Goal: Task Accomplishment & Management: Manage account settings

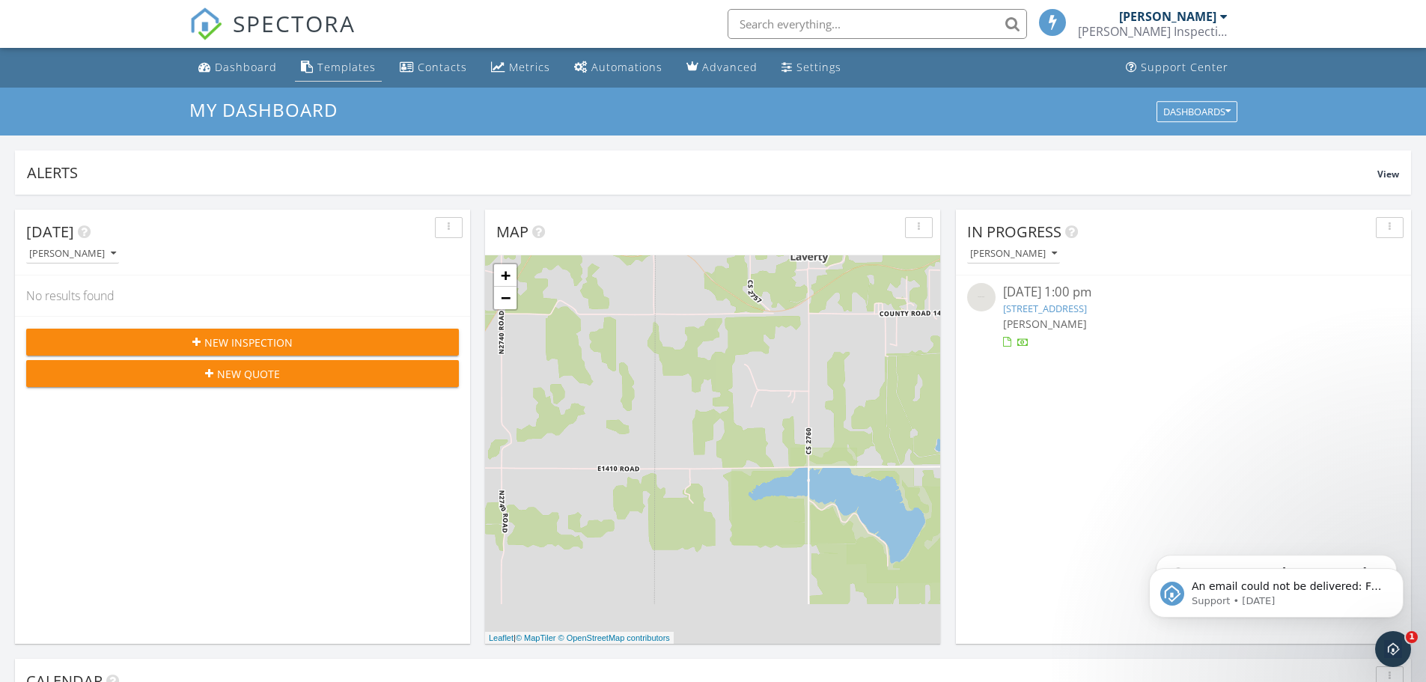
click at [336, 60] on div "Templates" at bounding box center [346, 67] width 58 height 14
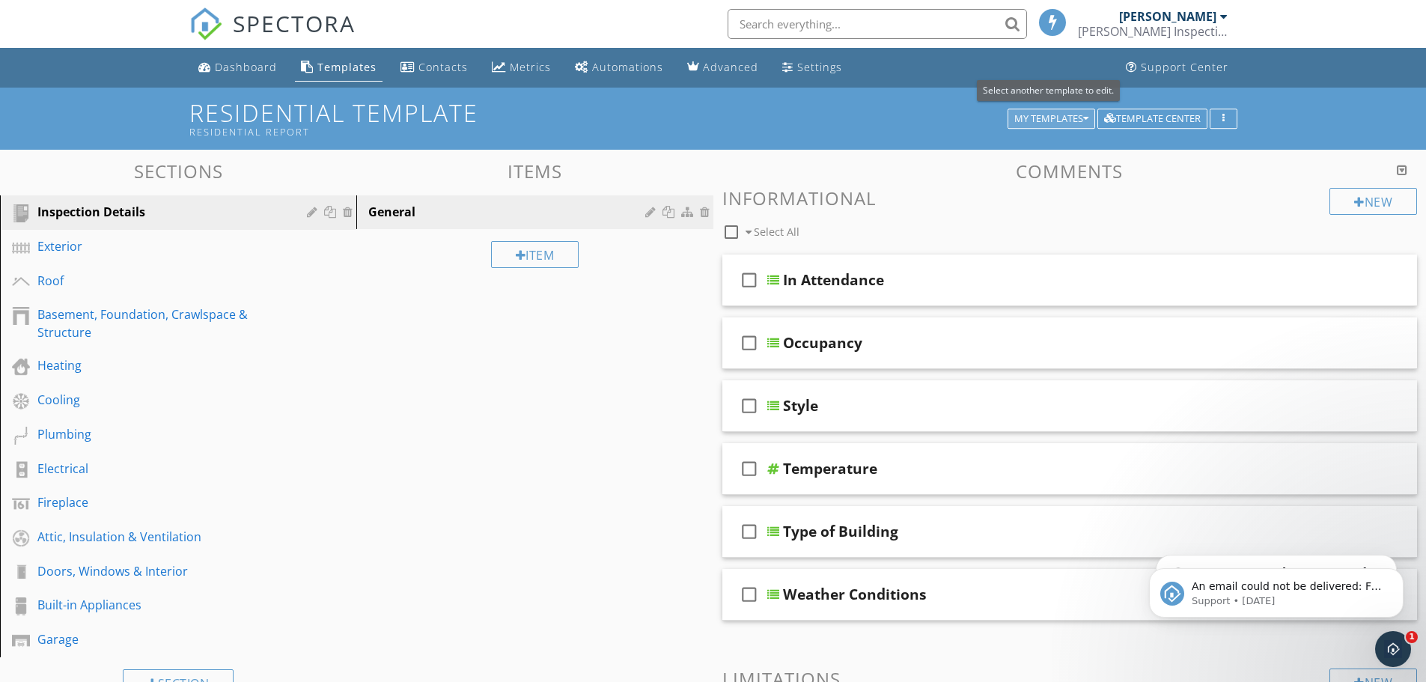
click at [1081, 117] on div "My Templates" at bounding box center [1052, 119] width 74 height 10
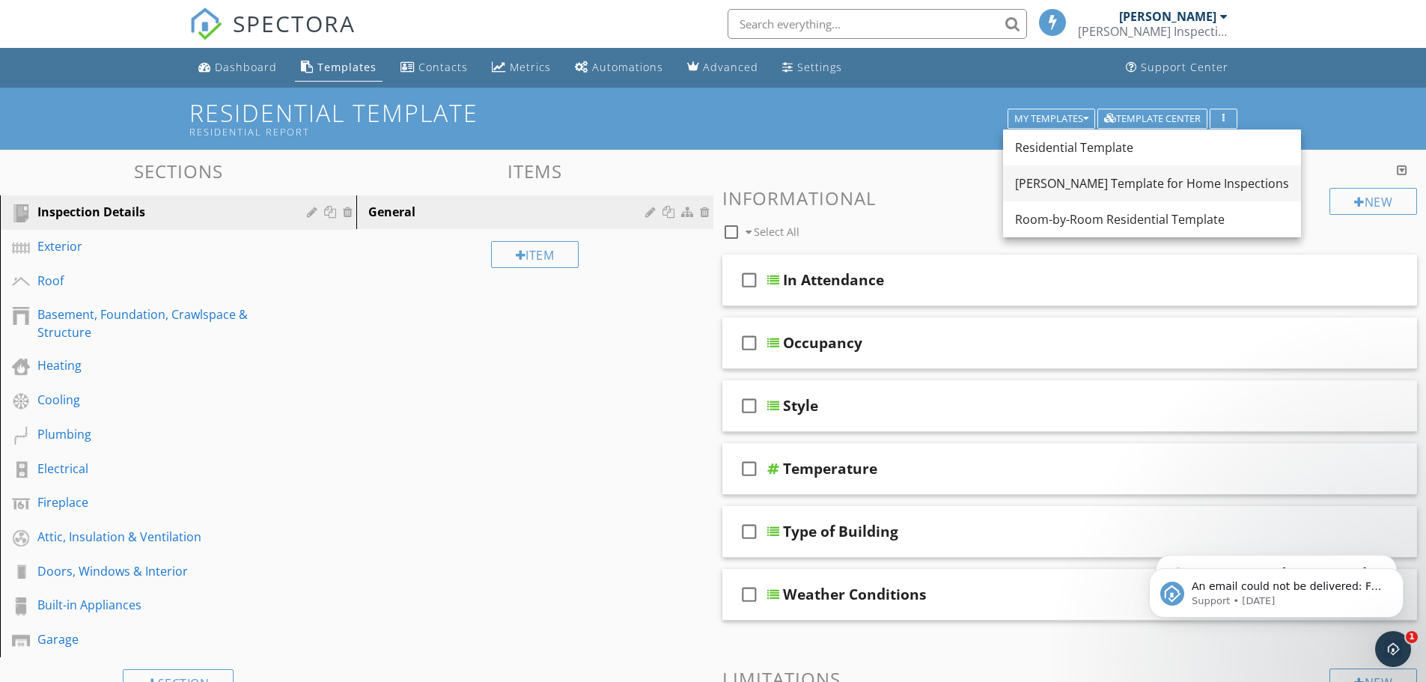
click at [1069, 180] on div "[PERSON_NAME] Template for Home Inspections" at bounding box center [1152, 183] width 274 height 18
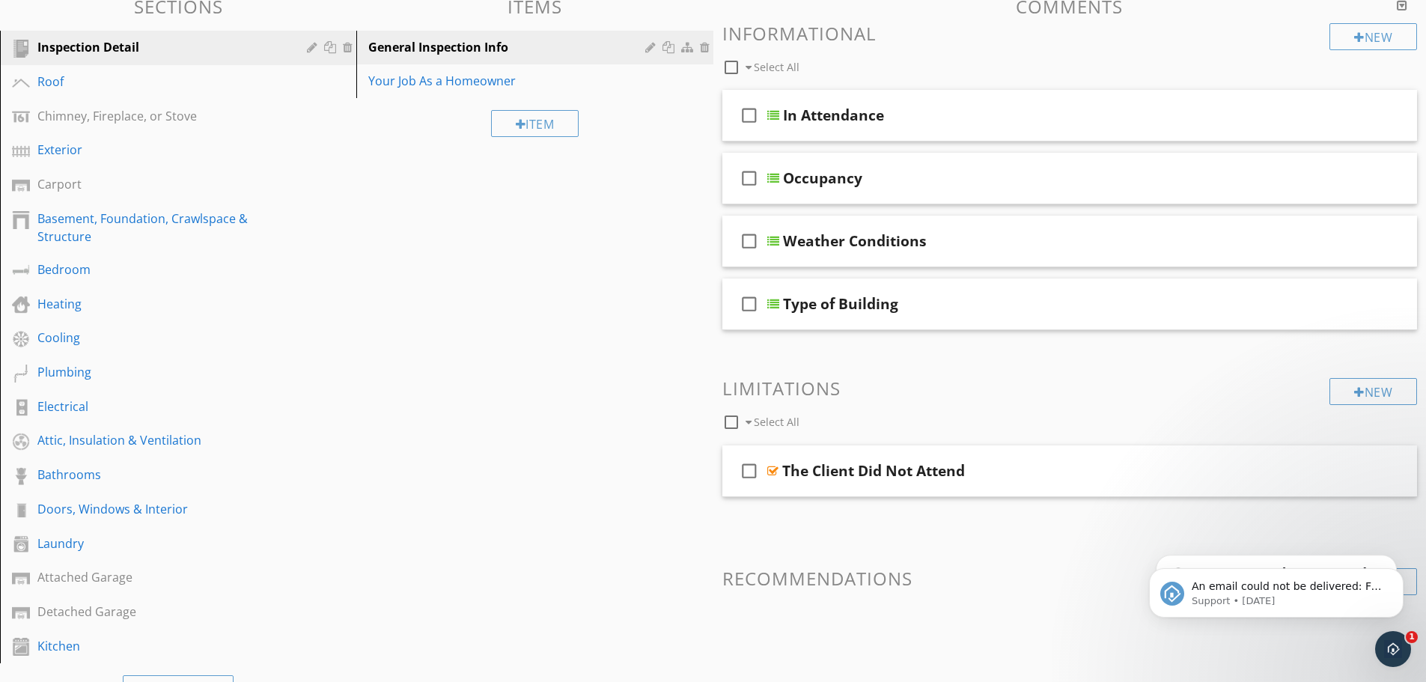
scroll to position [156, 0]
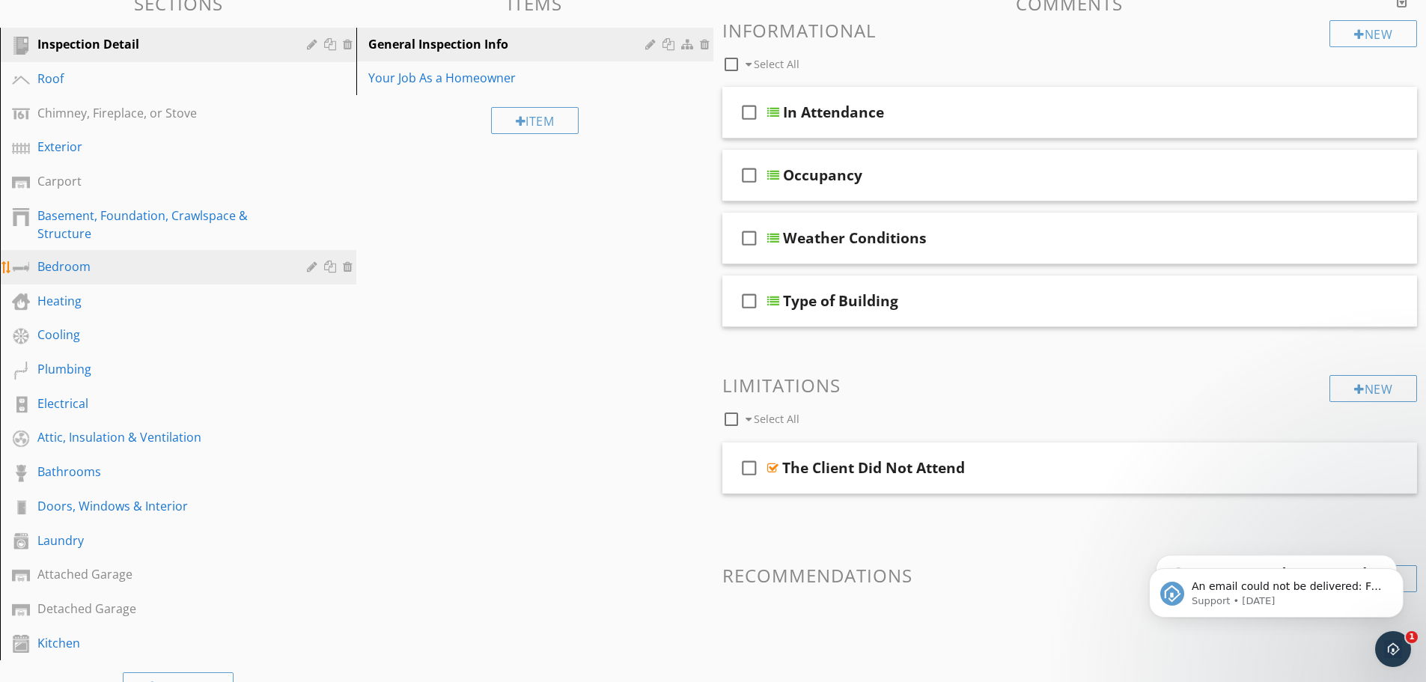
click at [329, 273] on div at bounding box center [331, 267] width 49 height 18
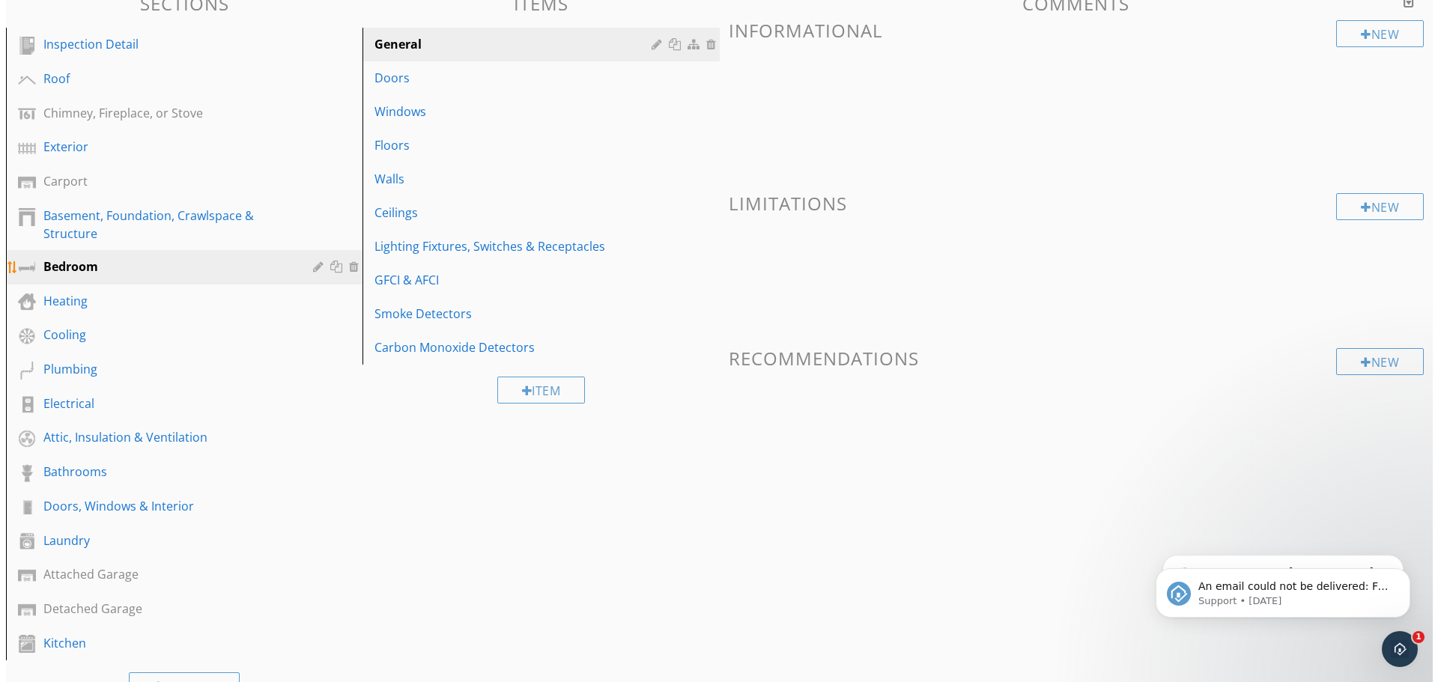
scroll to position [0, 0]
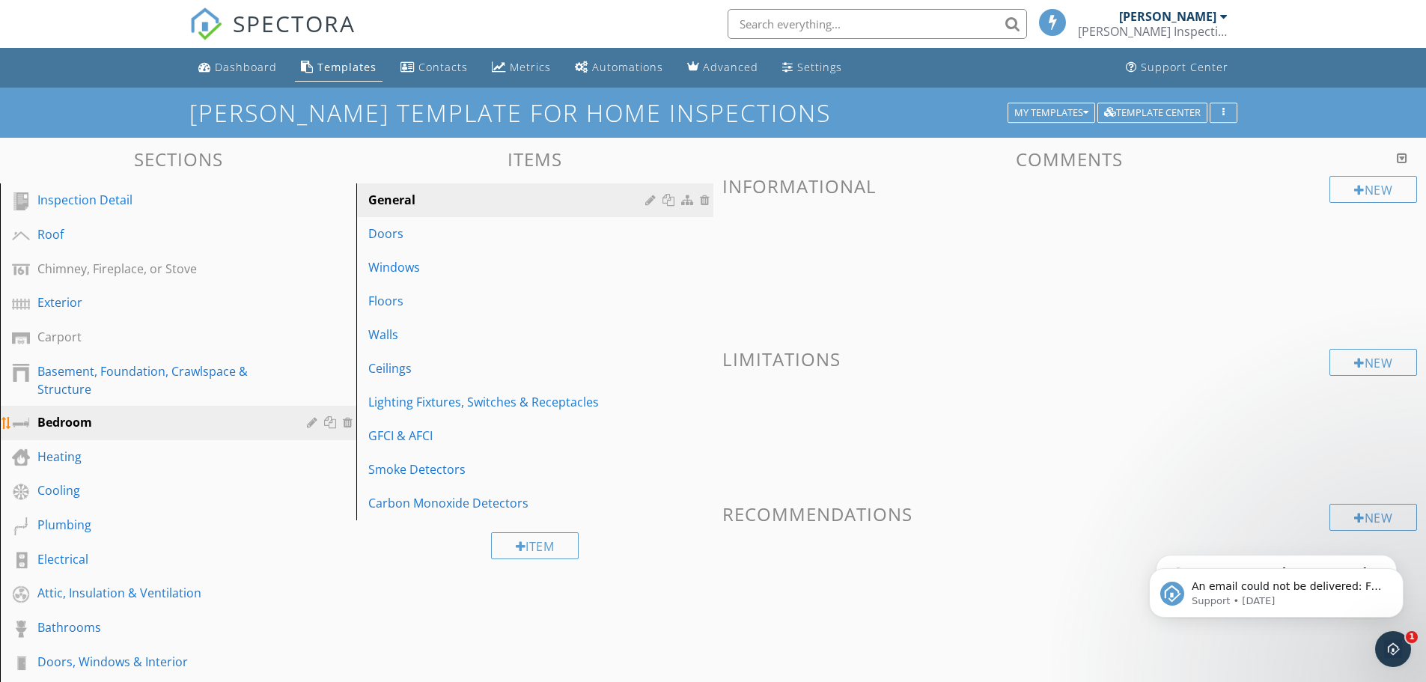
click at [332, 427] on div at bounding box center [332, 422] width 16 height 12
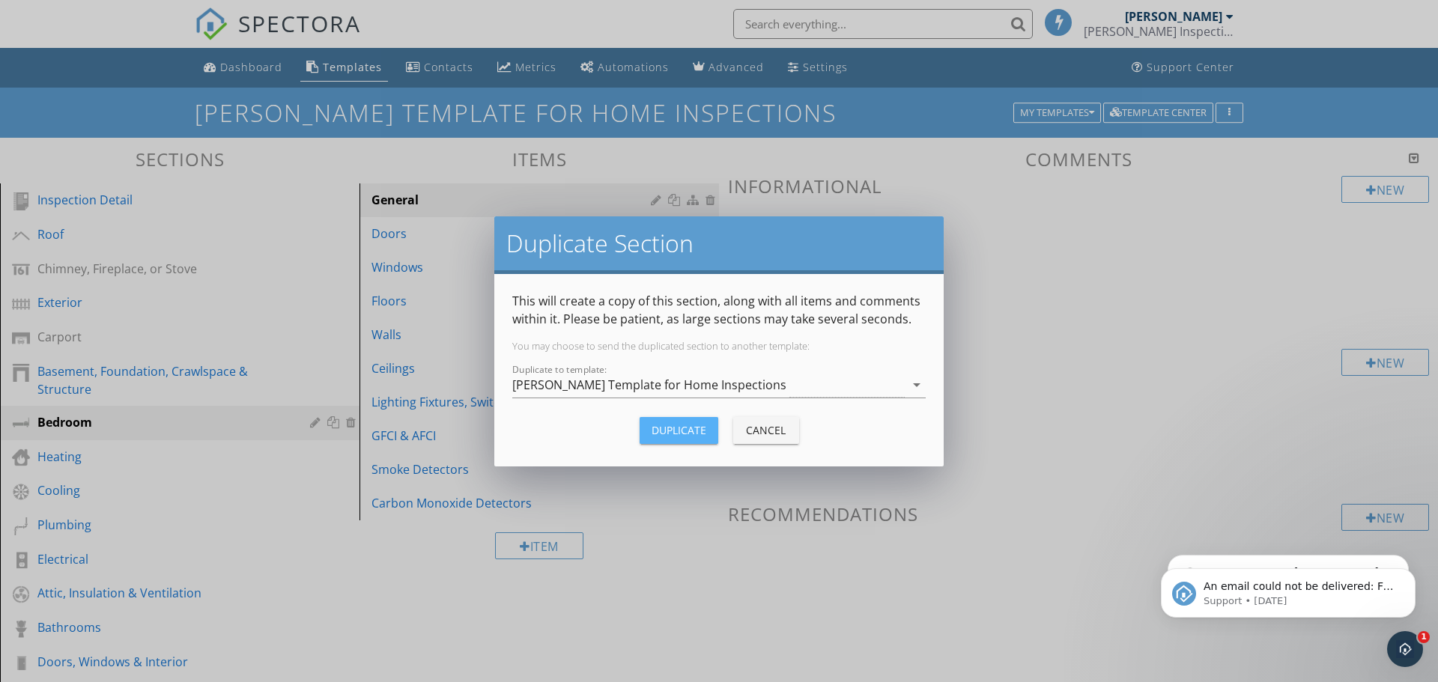
click at [694, 434] on div "Duplicate" at bounding box center [678, 430] width 55 height 16
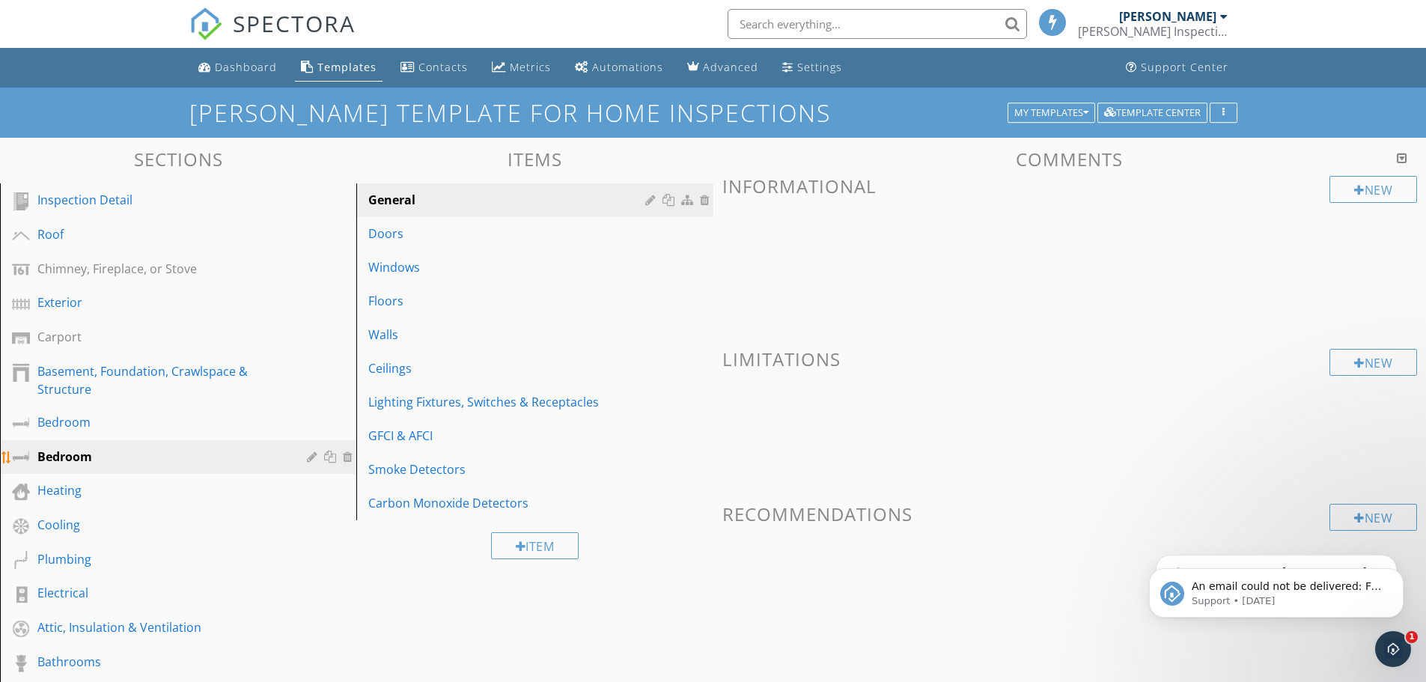
click at [307, 458] on div at bounding box center [314, 457] width 14 height 12
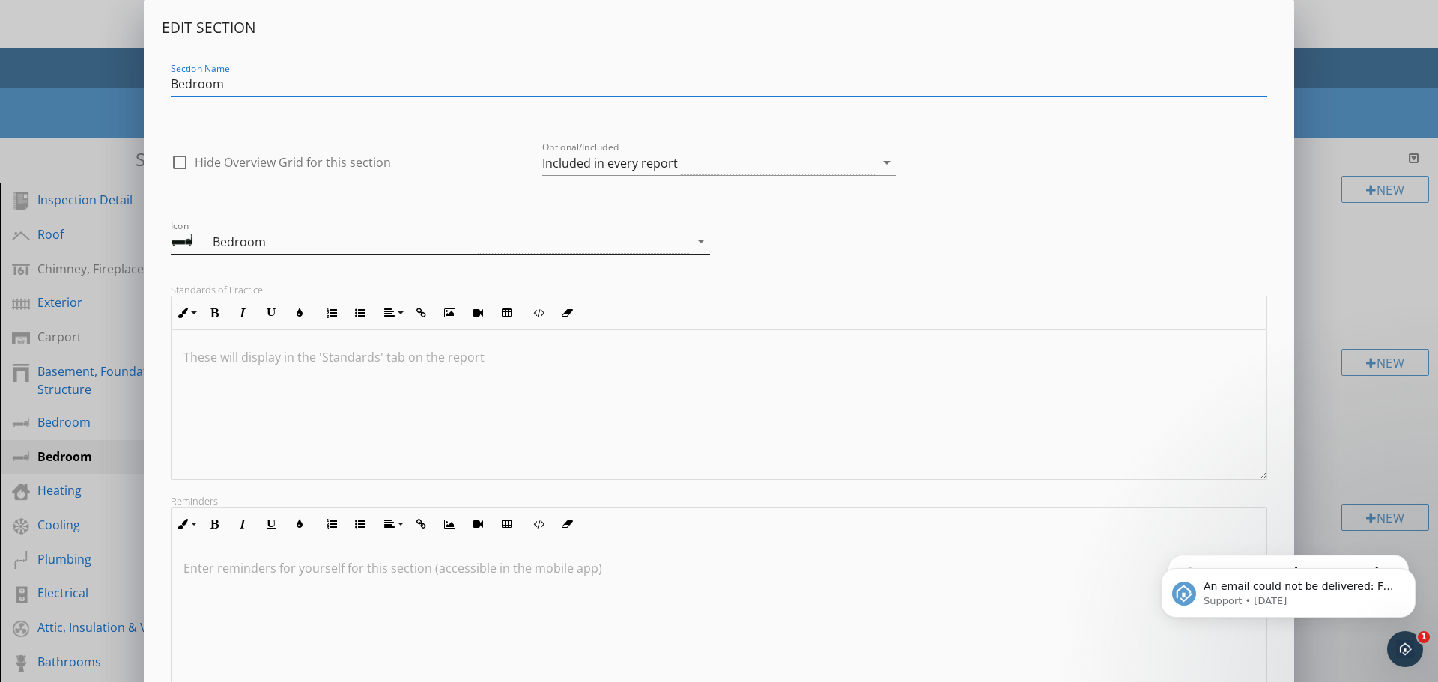
click at [273, 242] on div "Bedroom" at bounding box center [345, 242] width 265 height 18
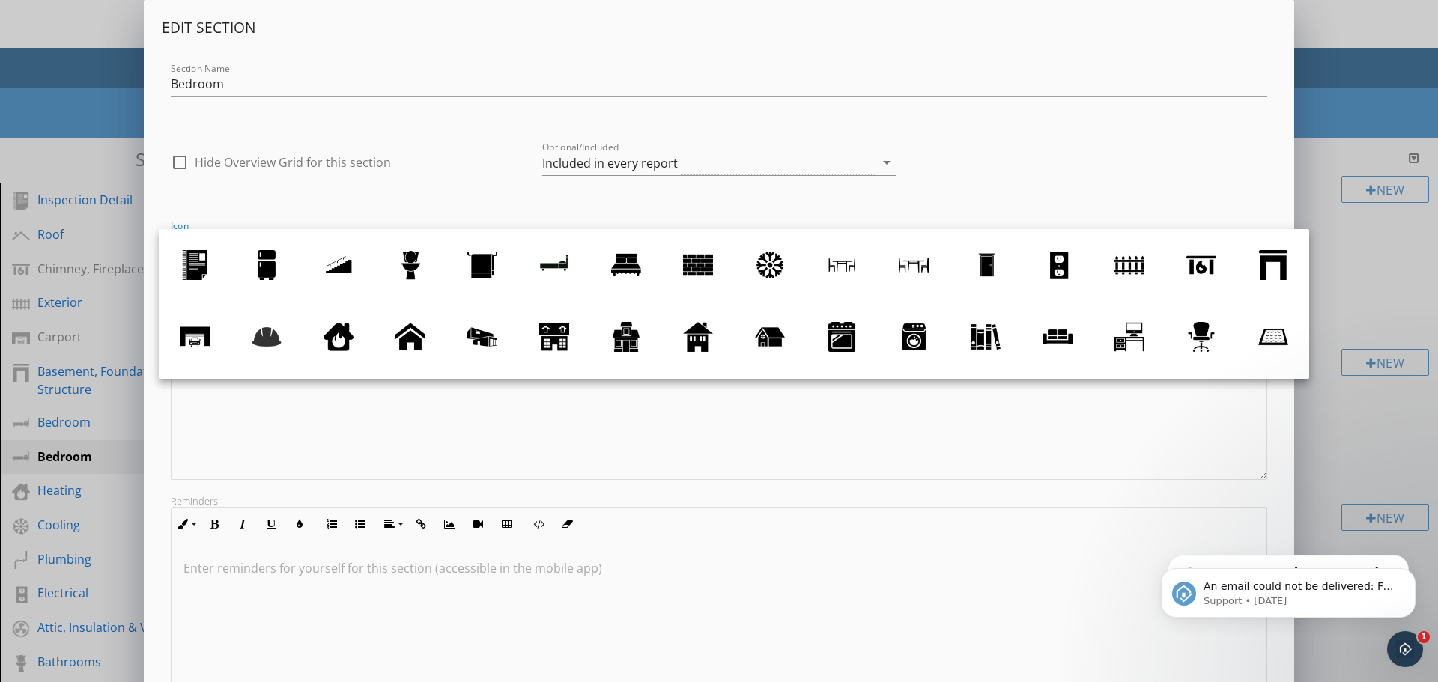
click at [442, 177] on div "check_box_outline_blank Hide Overview Grid for this section Optional/Included I…" at bounding box center [719, 159] width 1114 height 64
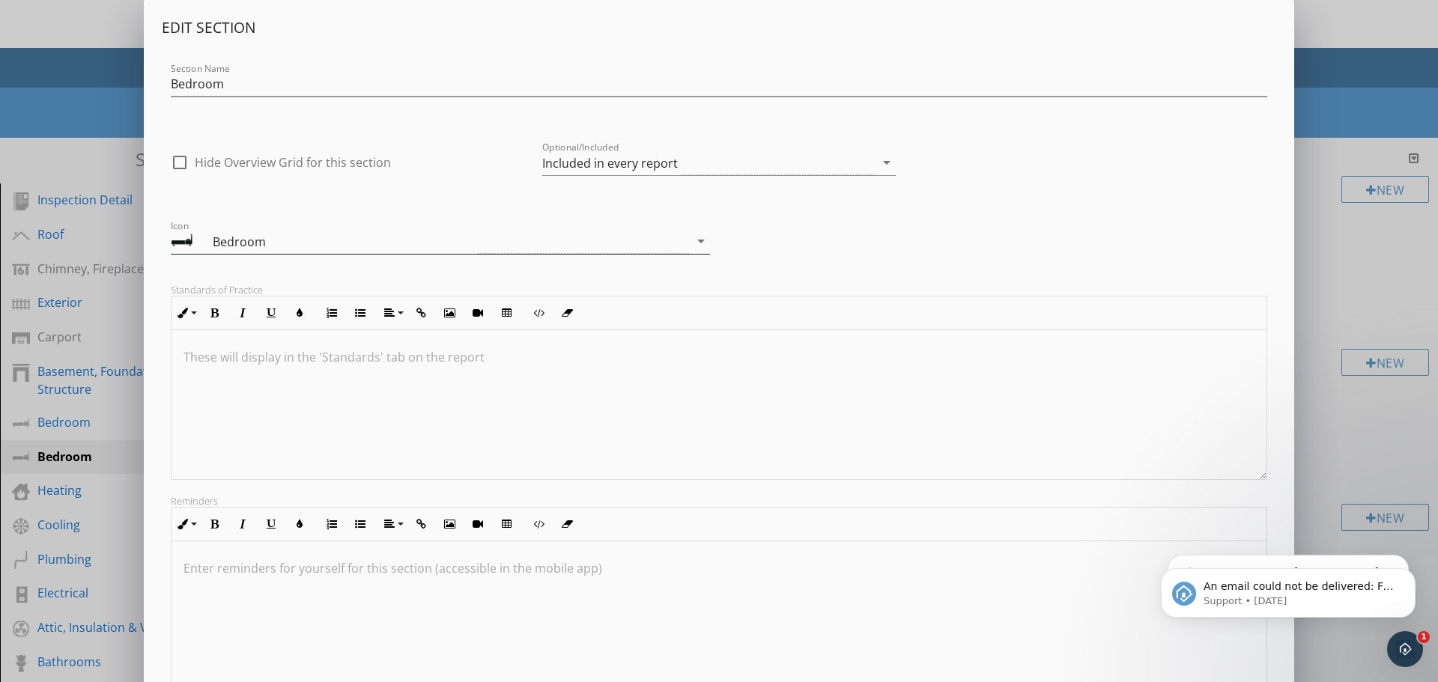
click at [705, 240] on icon "arrow_drop_down" at bounding box center [701, 241] width 18 height 18
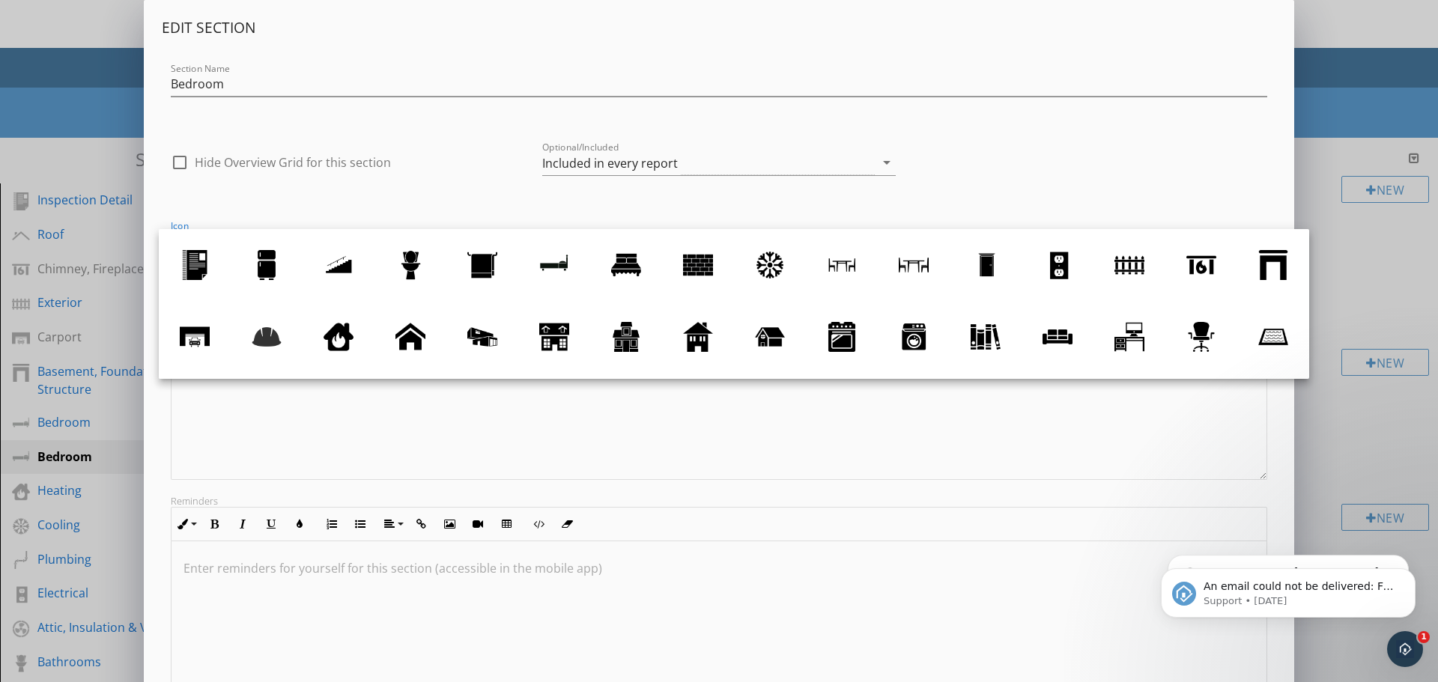
click at [498, 211] on div "Icon Bedroom arrow_drop_down" at bounding box center [719, 237] width 1114 height 64
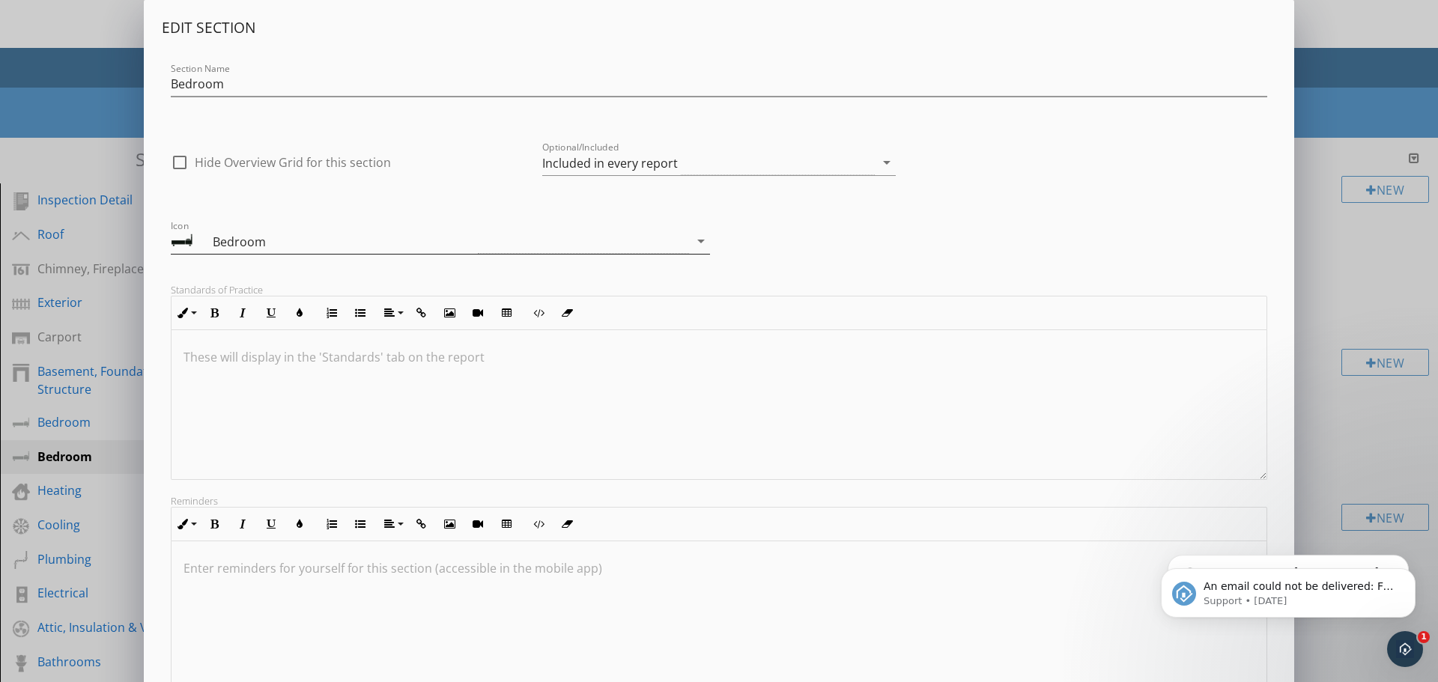
click at [267, 234] on div "Bedroom" at bounding box center [345, 242] width 265 height 18
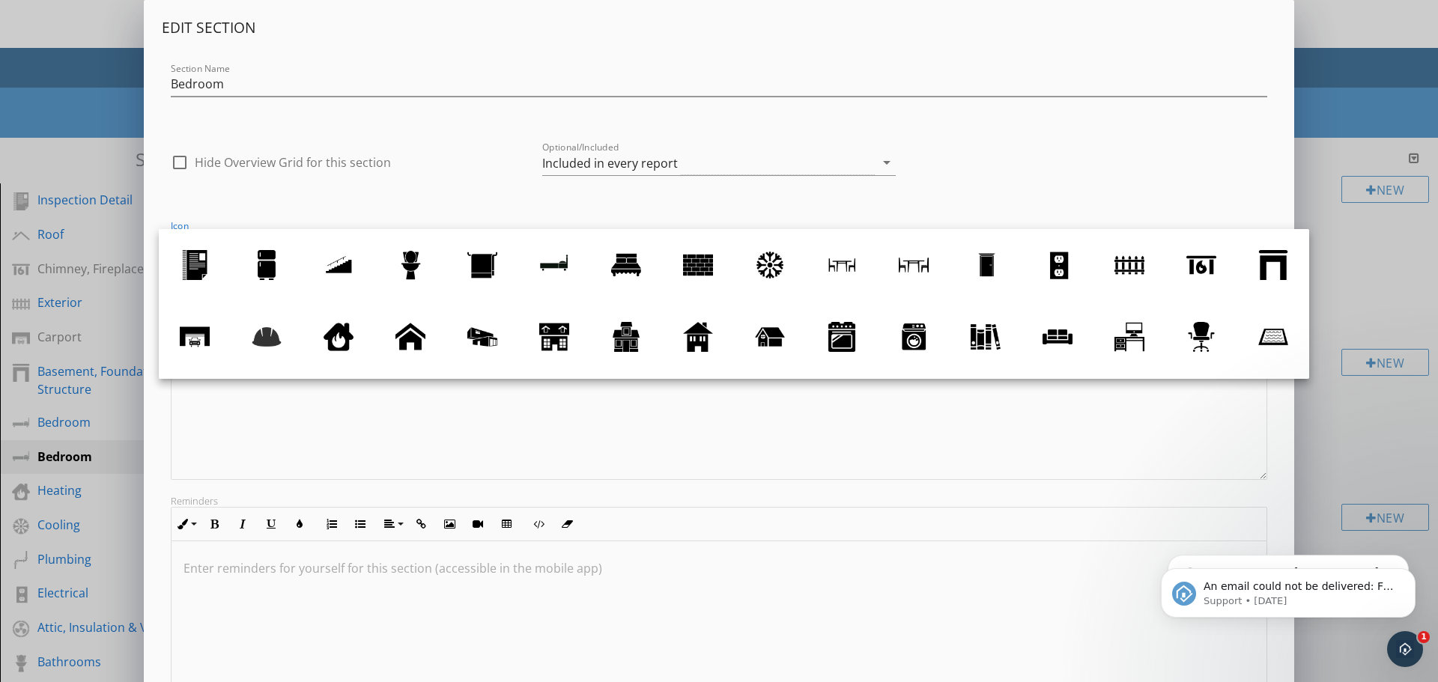
click at [267, 234] on link at bounding box center [267, 265] width 72 height 72
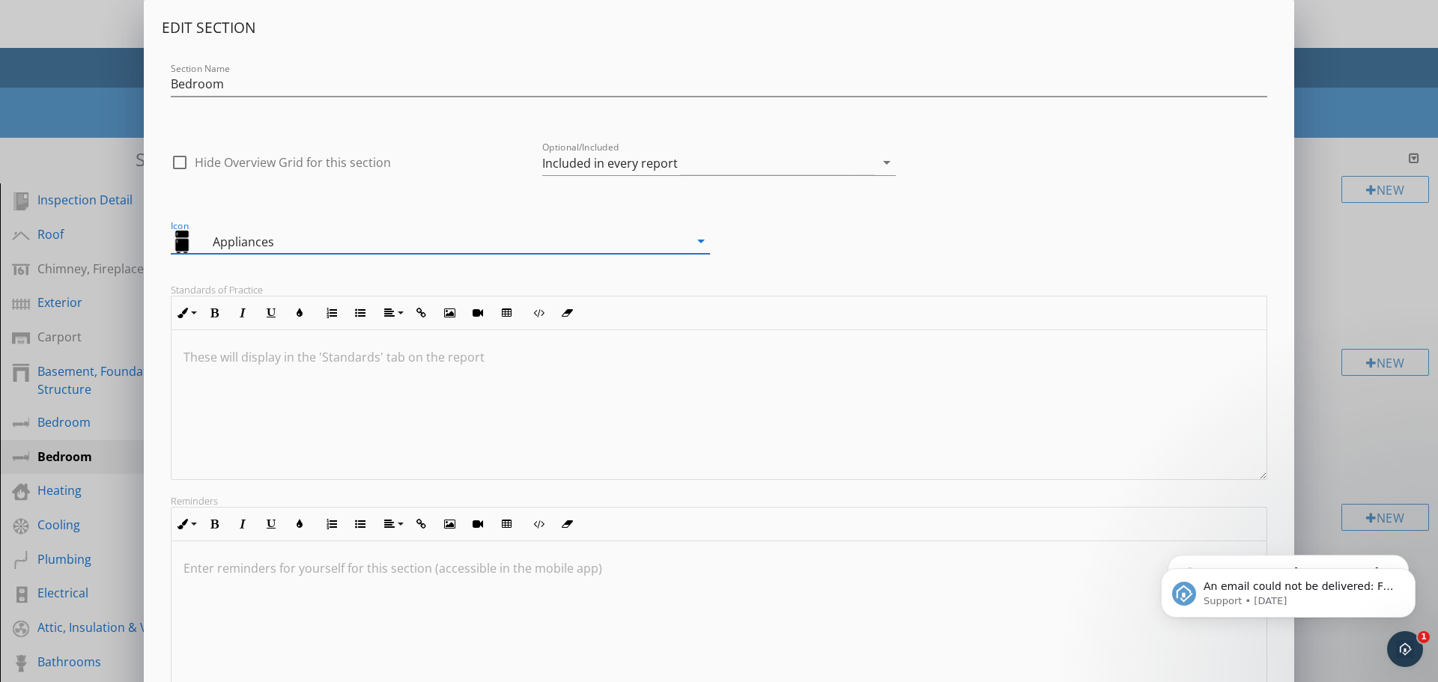
click at [278, 244] on div "Appliances" at bounding box center [347, 242] width 269 height 18
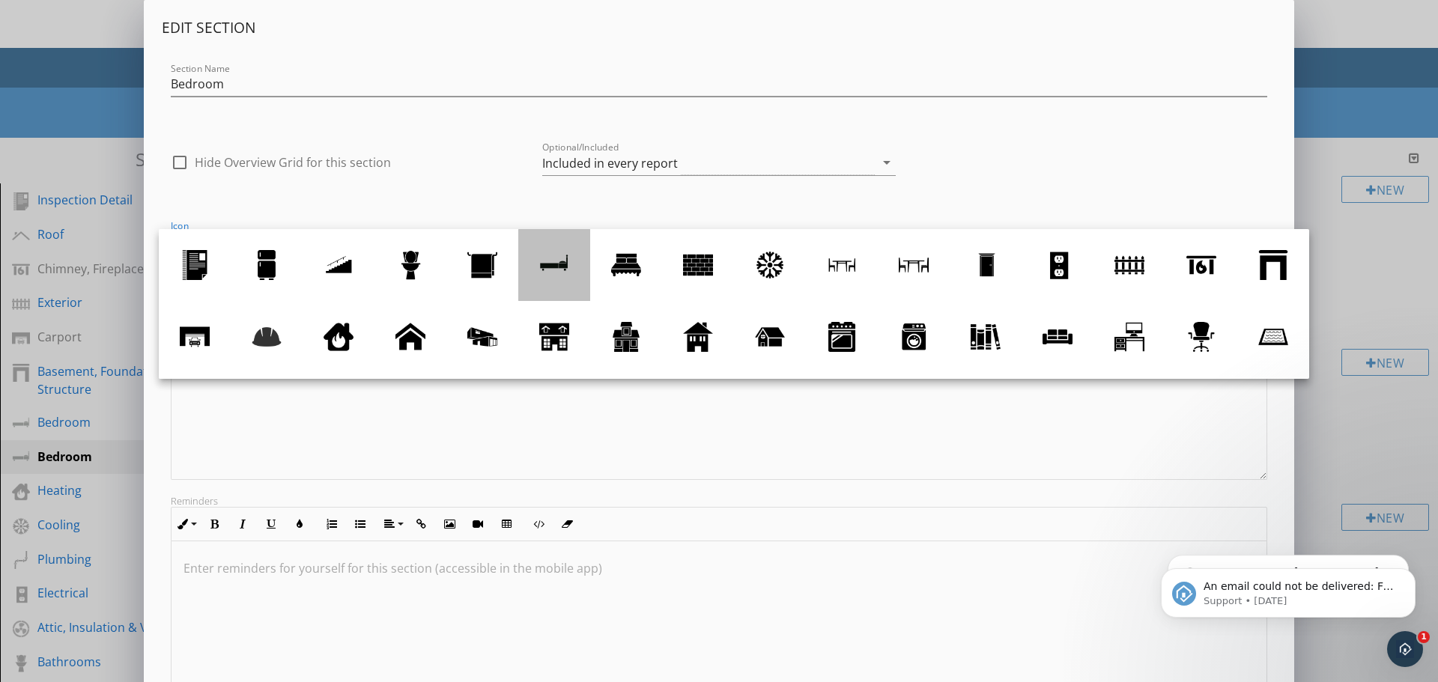
click at [562, 270] on div at bounding box center [554, 265] width 30 height 30
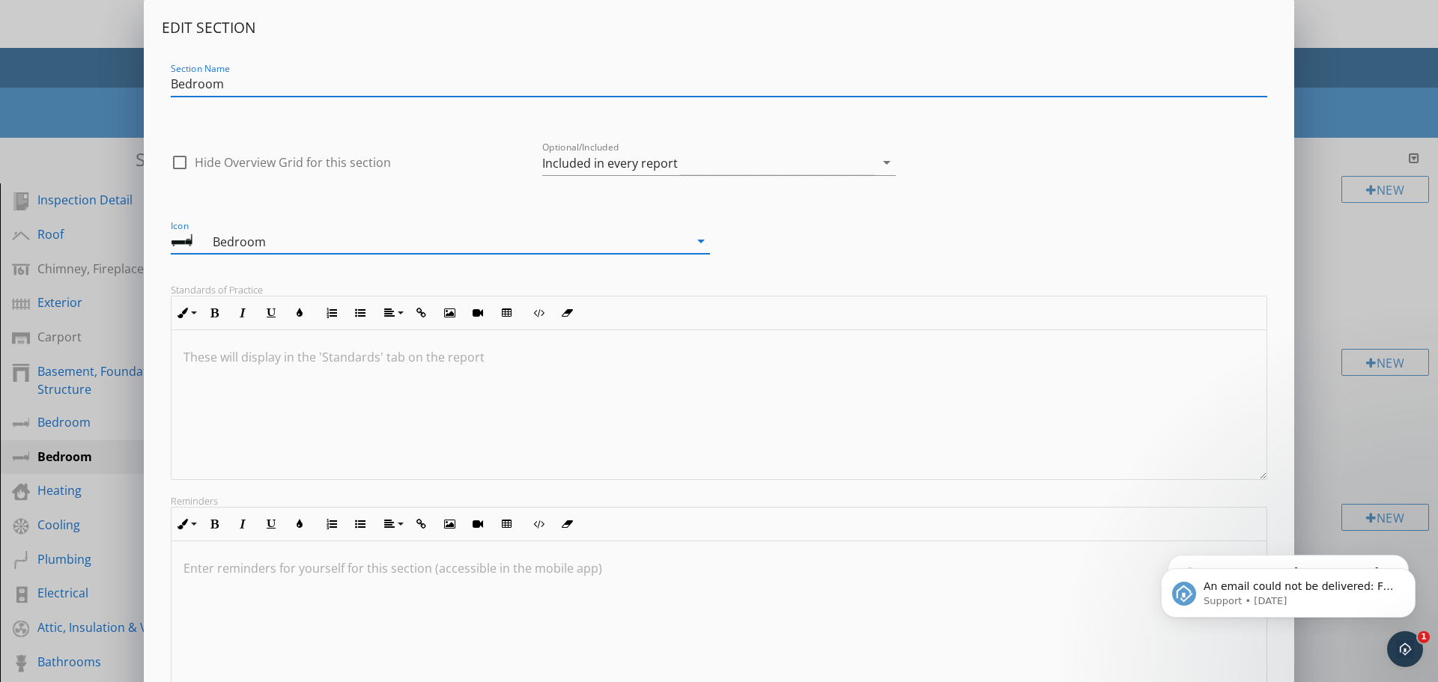
click at [249, 89] on input "Bedroom" at bounding box center [719, 84] width 1096 height 25
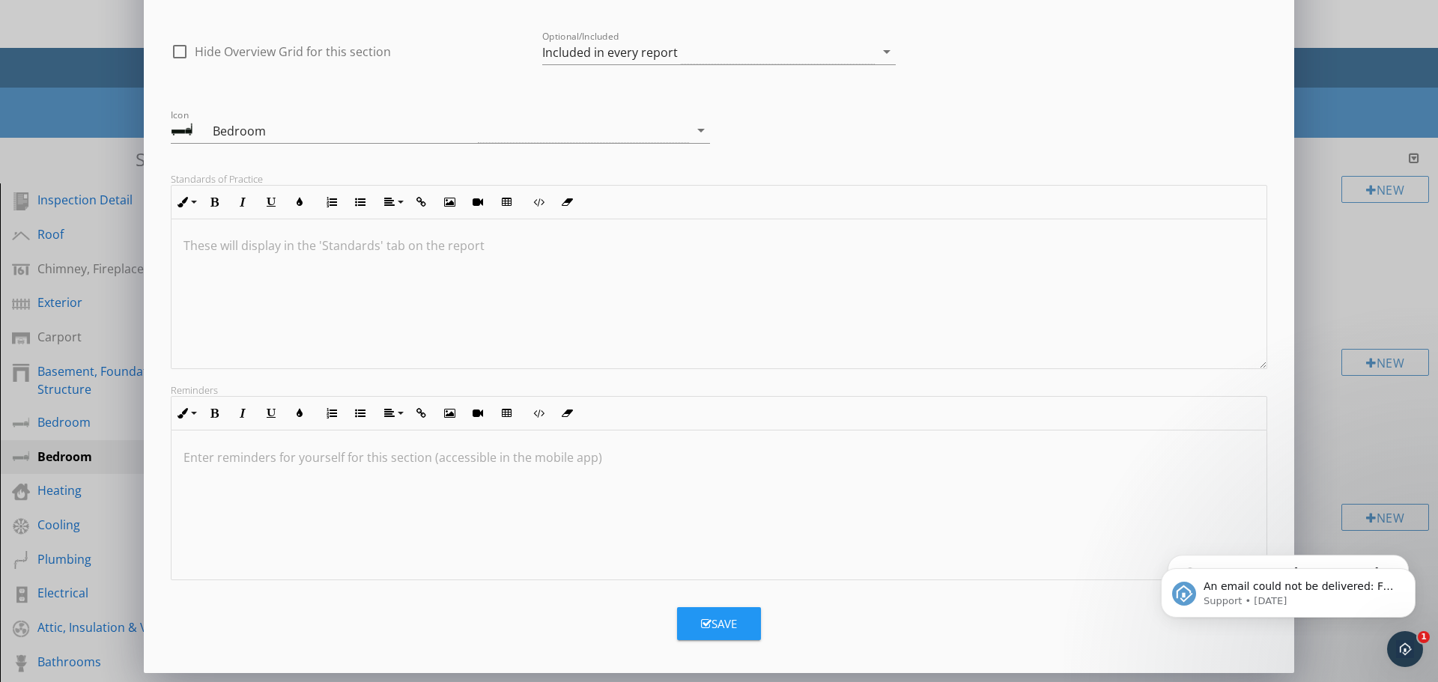
type input "Bedroom 2"
click at [723, 636] on button "Save" at bounding box center [719, 623] width 84 height 33
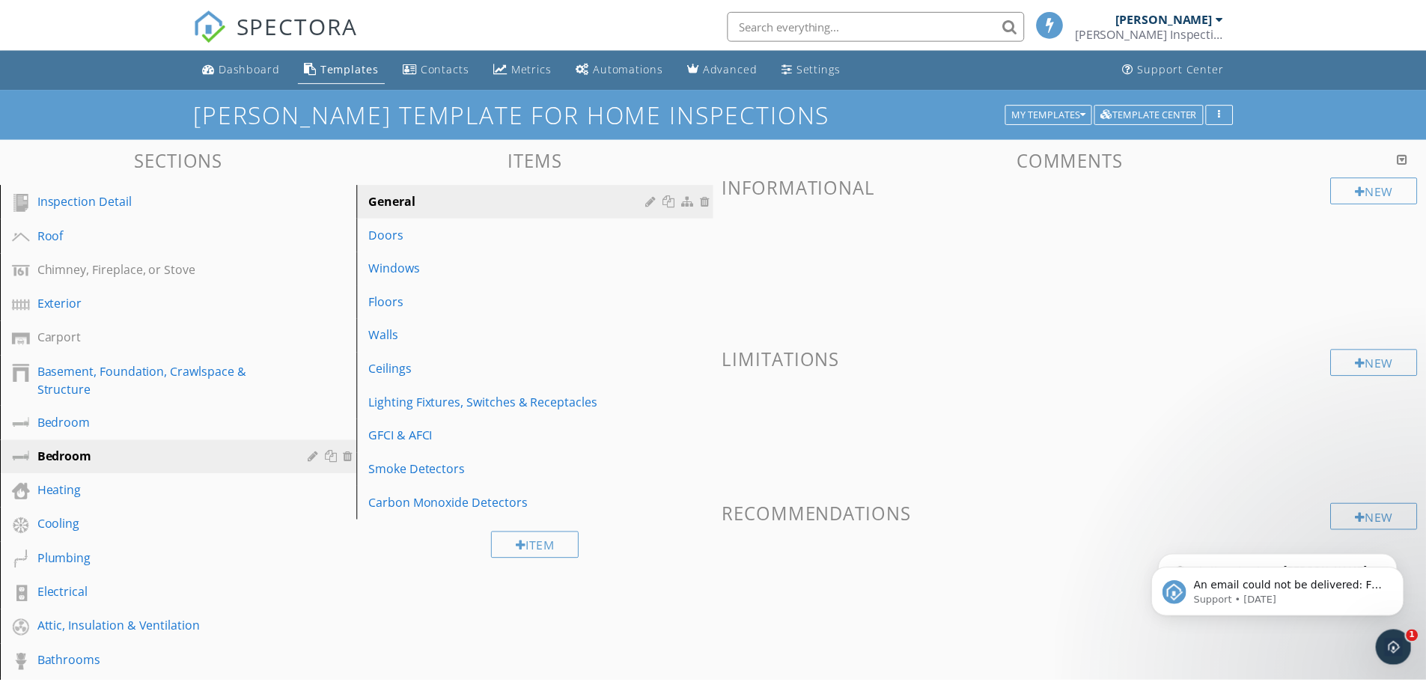
scroll to position [0, 0]
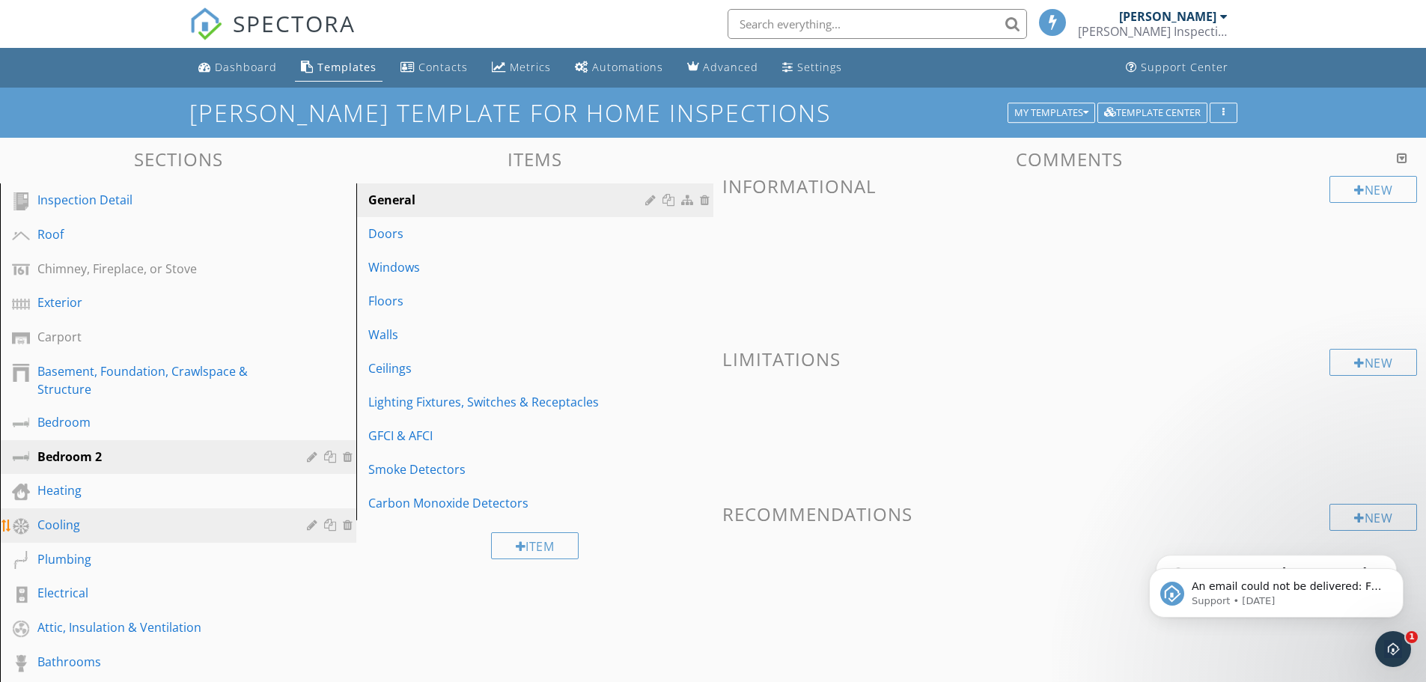
click at [297, 527] on div "Cooling" at bounding box center [189, 525] width 304 height 19
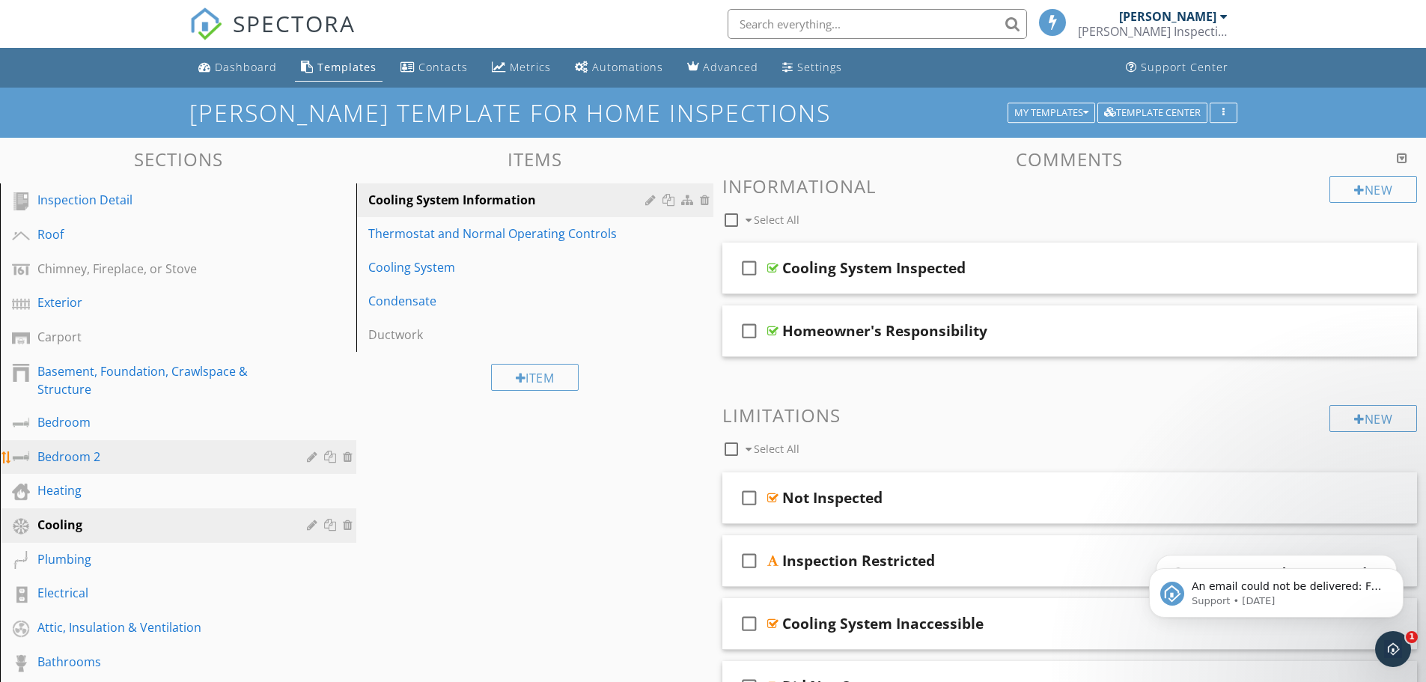
click at [52, 455] on div "Bedroom 2" at bounding box center [161, 457] width 248 height 18
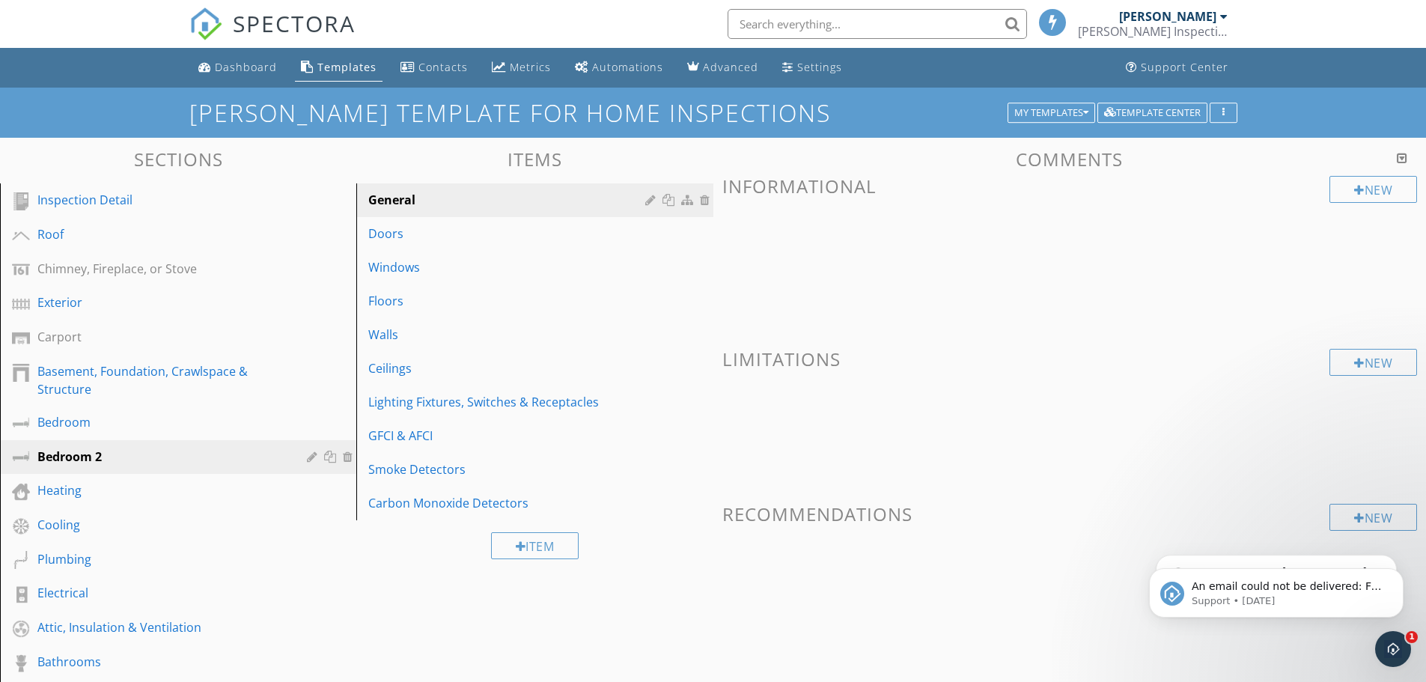
click at [446, 561] on div "Item" at bounding box center [534, 545] width 356 height 50
click at [120, 273] on div "Chimney, Fireplace, or Stove" at bounding box center [161, 269] width 248 height 18
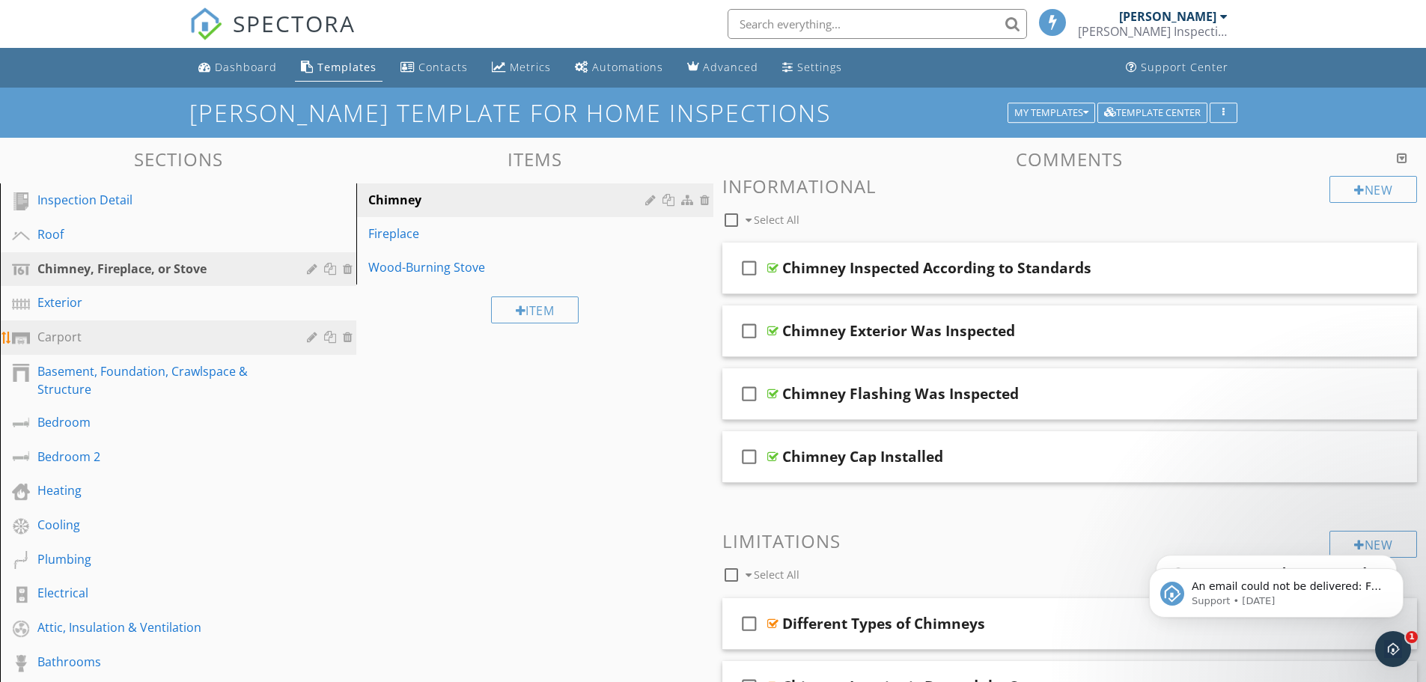
click at [62, 333] on div "Carport" at bounding box center [161, 337] width 248 height 18
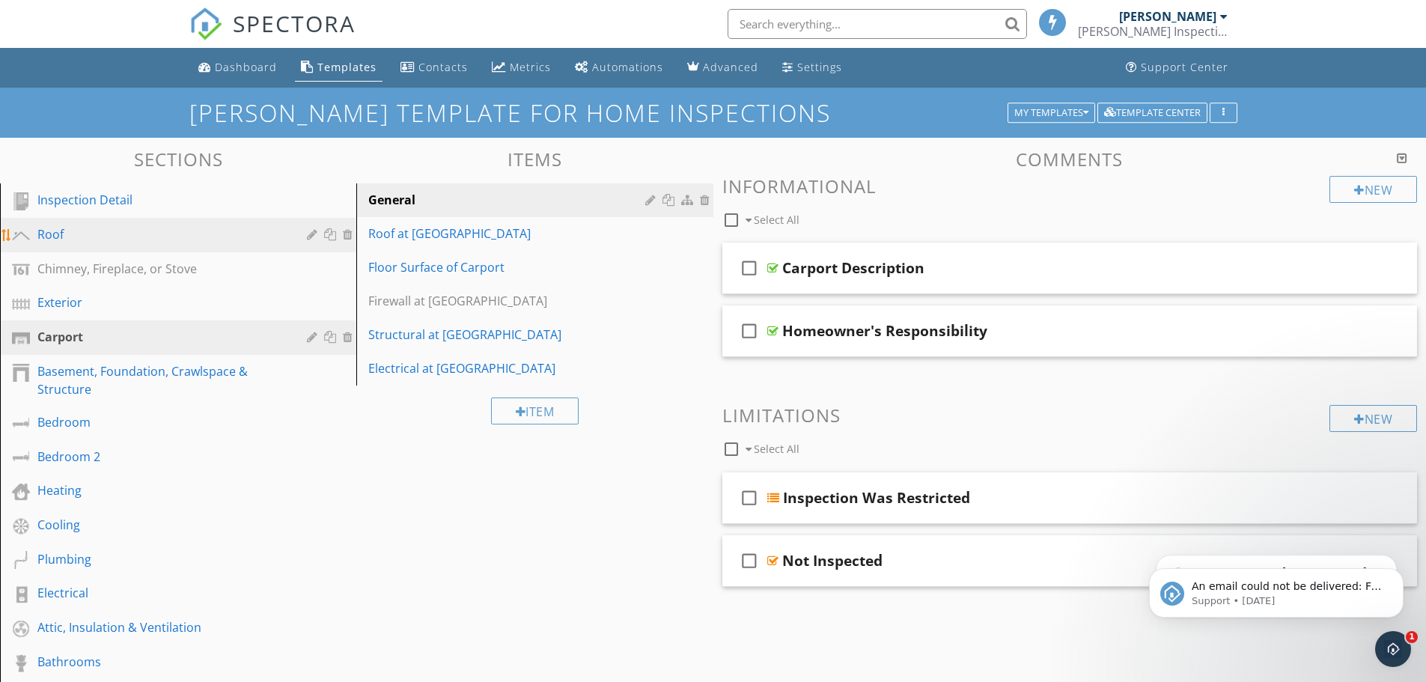
click at [49, 228] on div "Roof" at bounding box center [161, 234] width 248 height 18
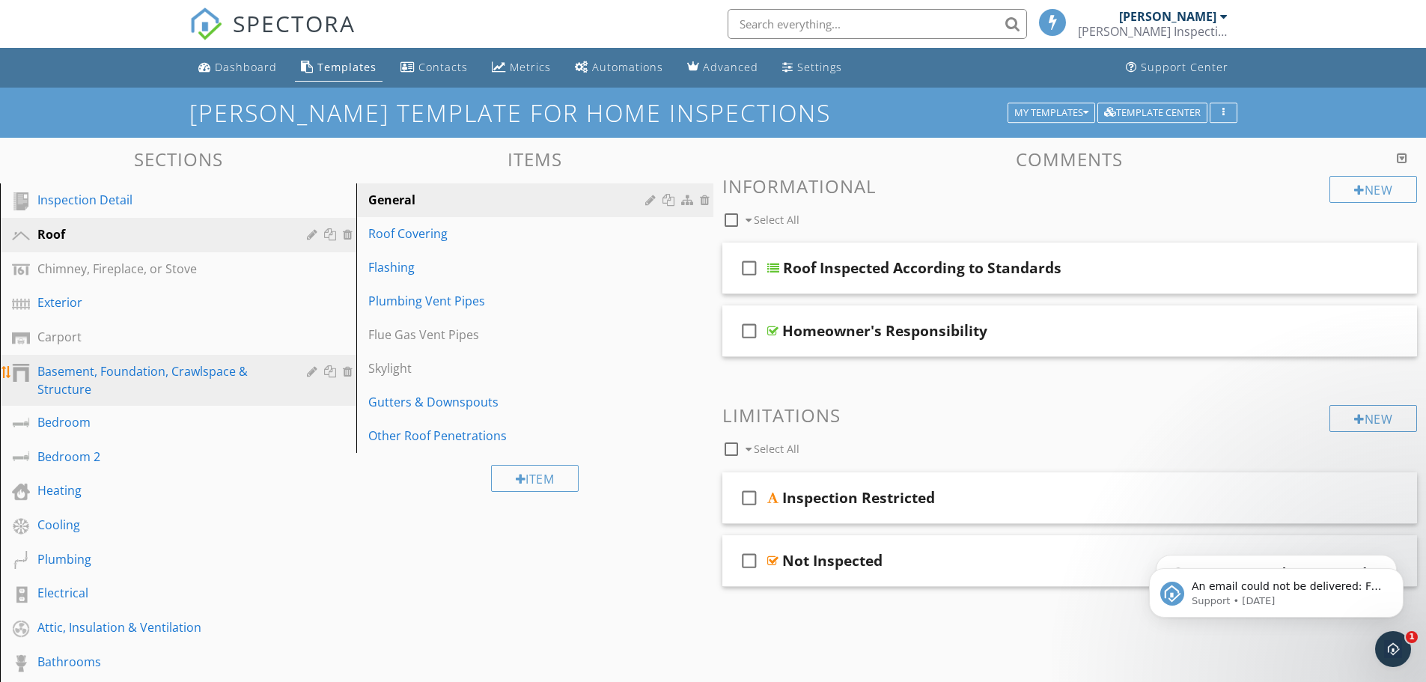
click at [111, 362] on div "Basement, Foundation, Crawlspace & Structure" at bounding box center [161, 380] width 248 height 36
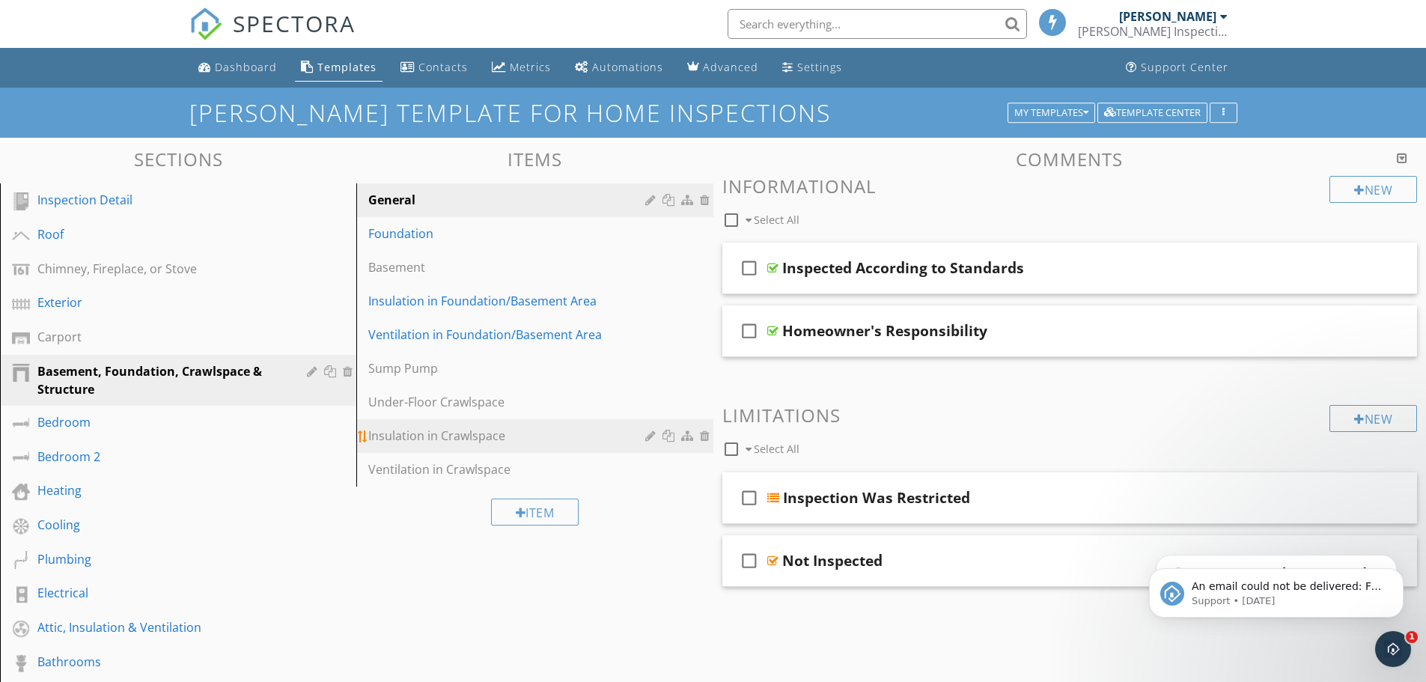
click at [404, 431] on div "Insulation in Crawlspace" at bounding box center [508, 436] width 281 height 18
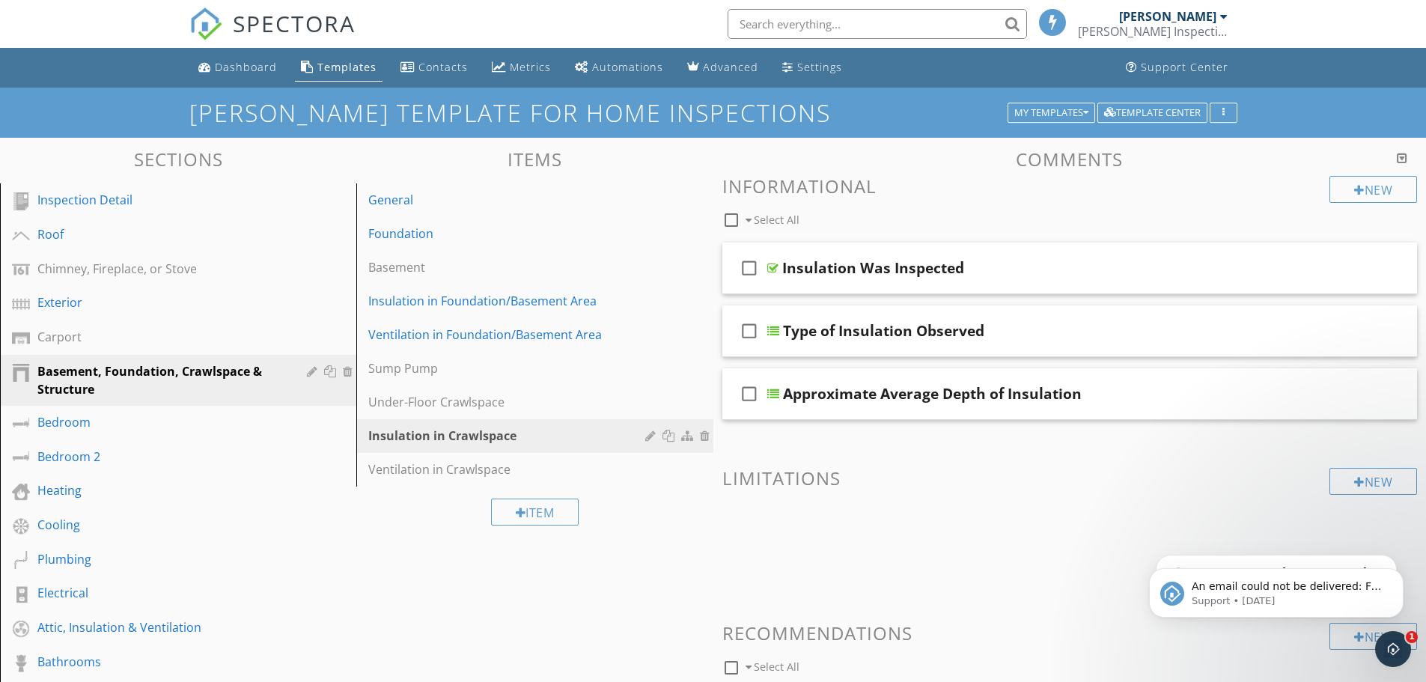
click at [455, 633] on div "Sections Inspection Detail Roof Chimney, Fireplace, or Stove Exterior Carport B…" at bounding box center [713, 586] width 1426 height 897
click at [1399, 636] on div "Open Intercom Messenger" at bounding box center [1391, 646] width 49 height 49
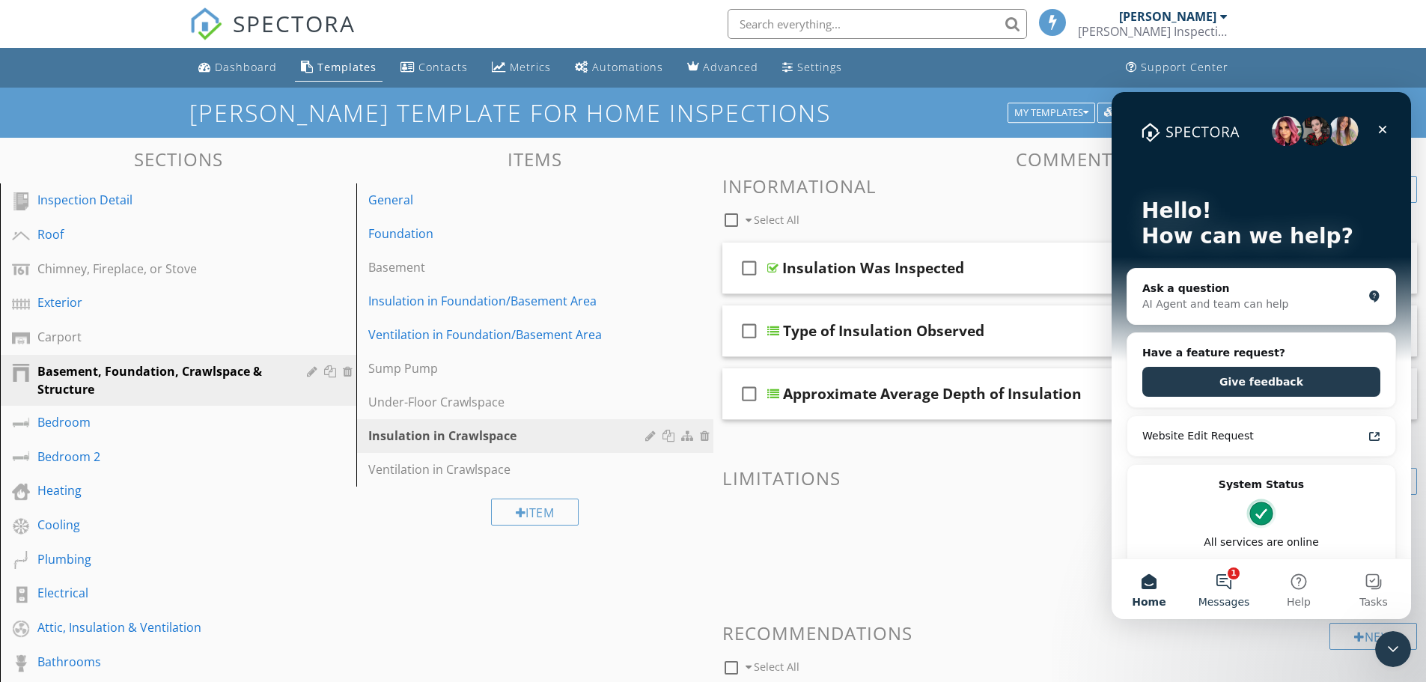
click at [1231, 567] on button "1 Messages" at bounding box center [1224, 589] width 75 height 60
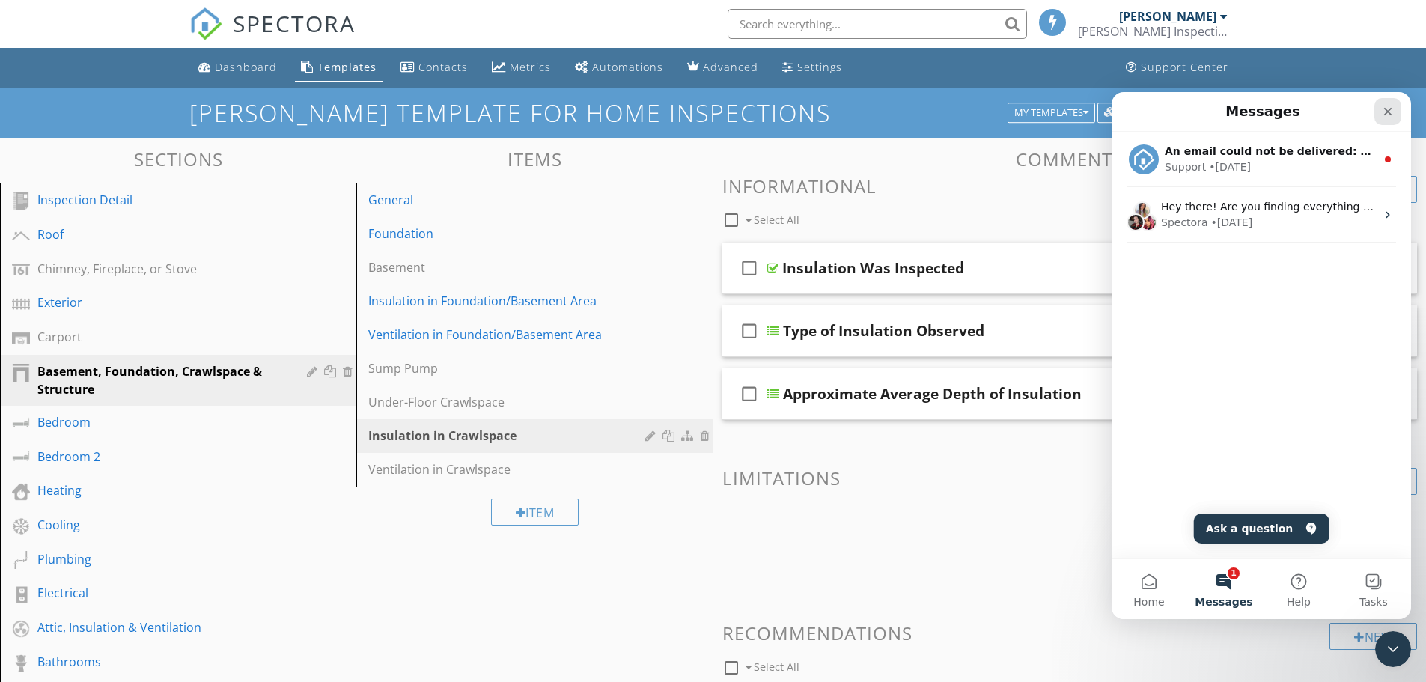
click at [1391, 115] on icon "Close" at bounding box center [1389, 112] width 8 height 8
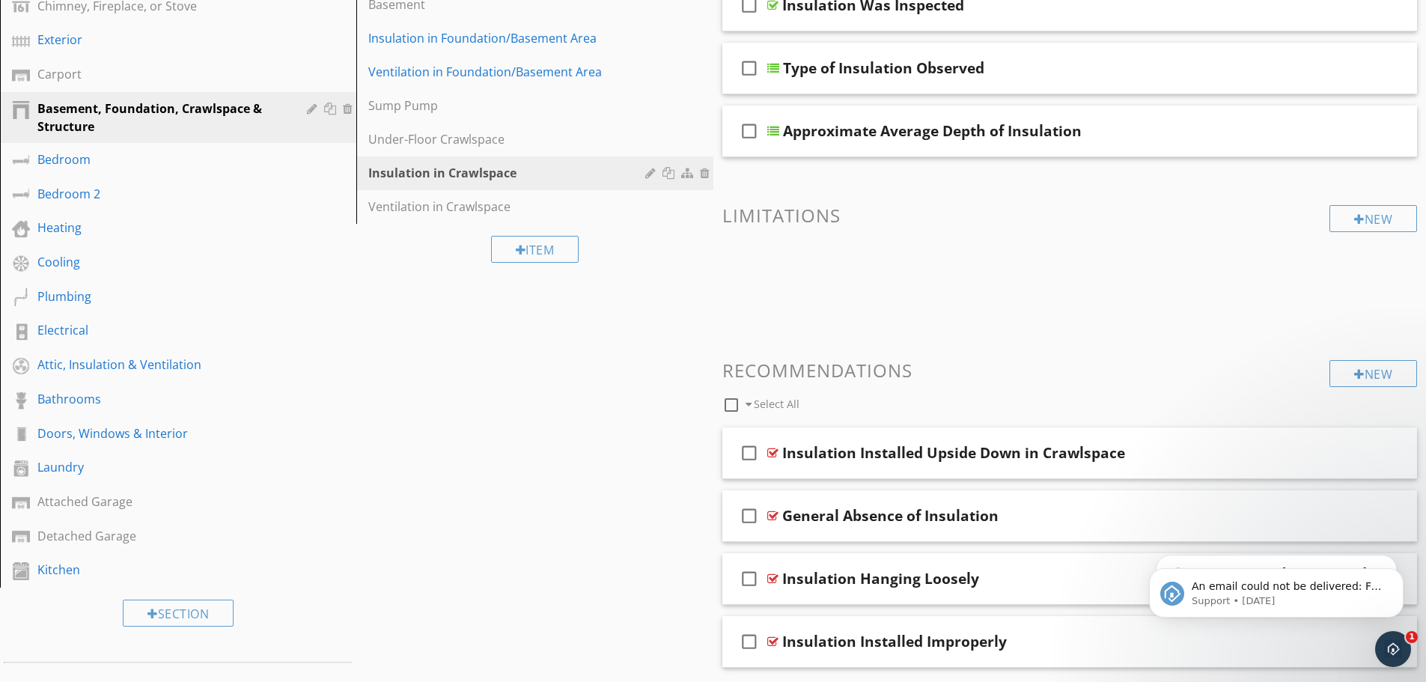
scroll to position [267, 0]
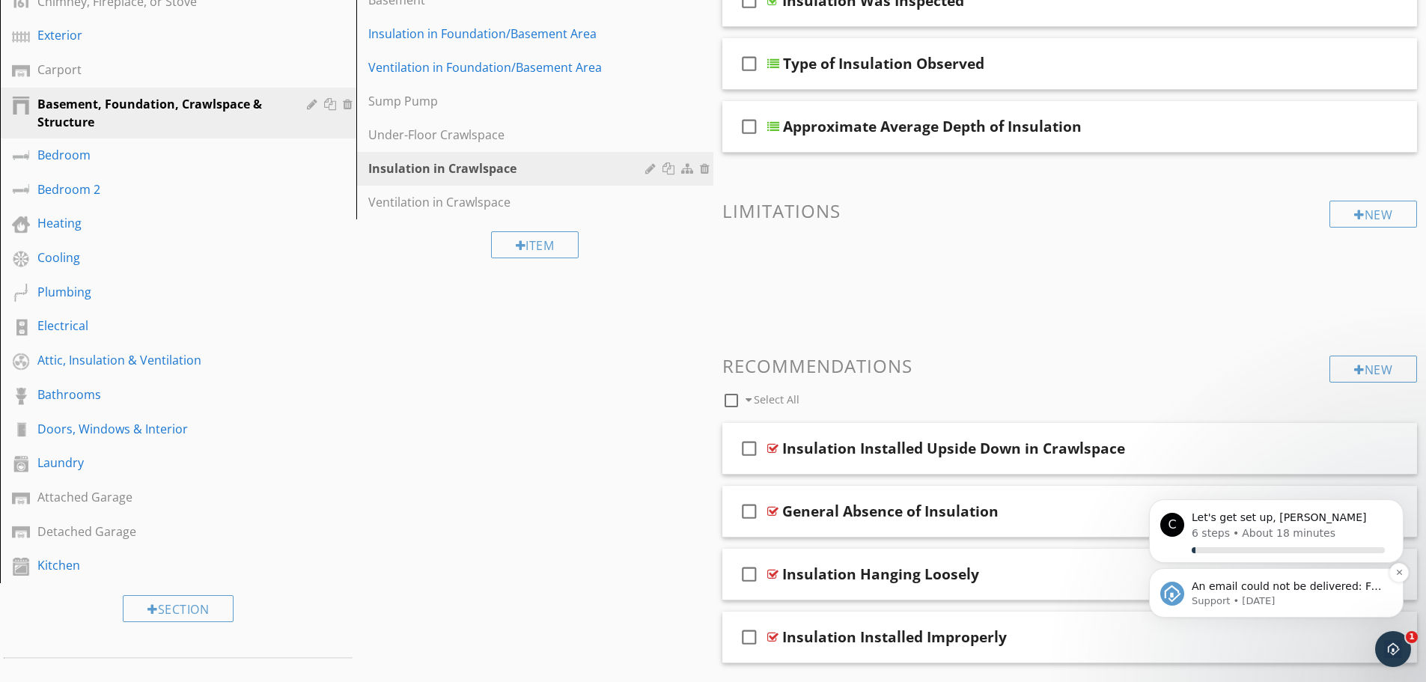
click at [1267, 584] on span "An email could not be delivered: For more information, view Why emails don't ge…" at bounding box center [1287, 601] width 190 height 42
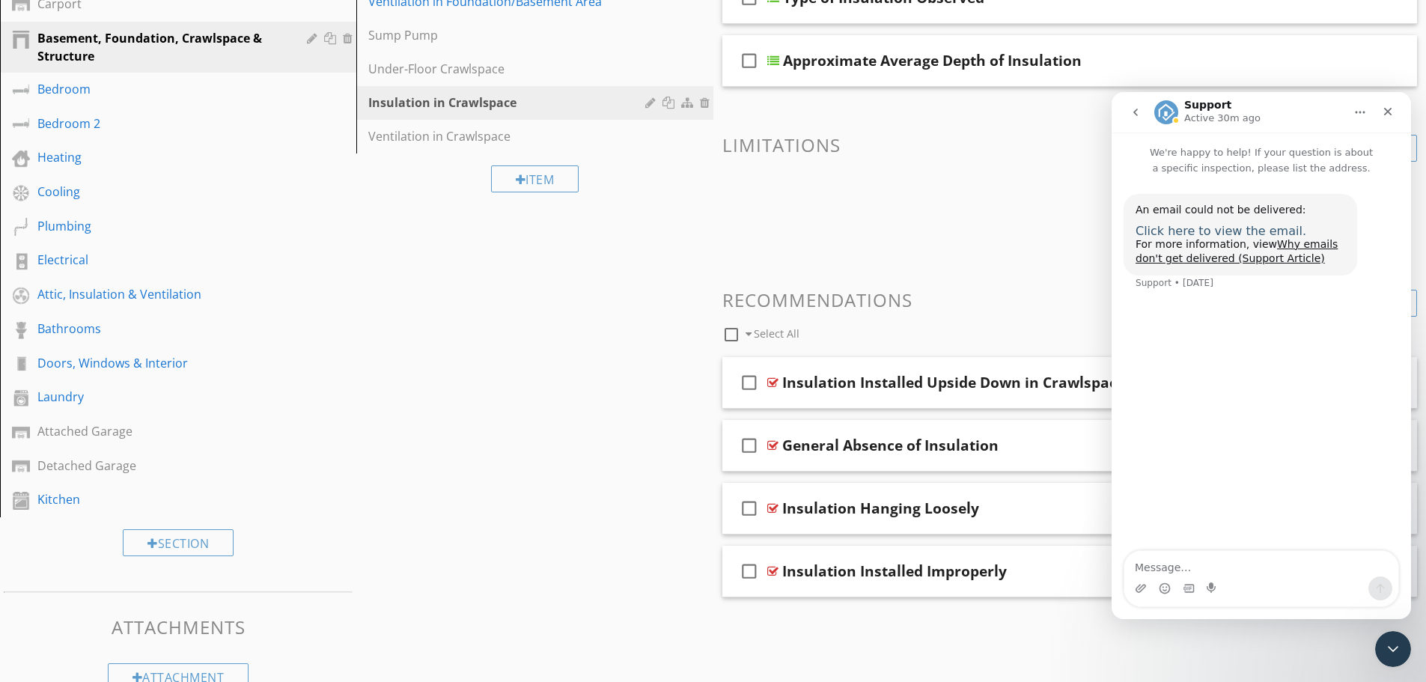
scroll to position [338, 0]
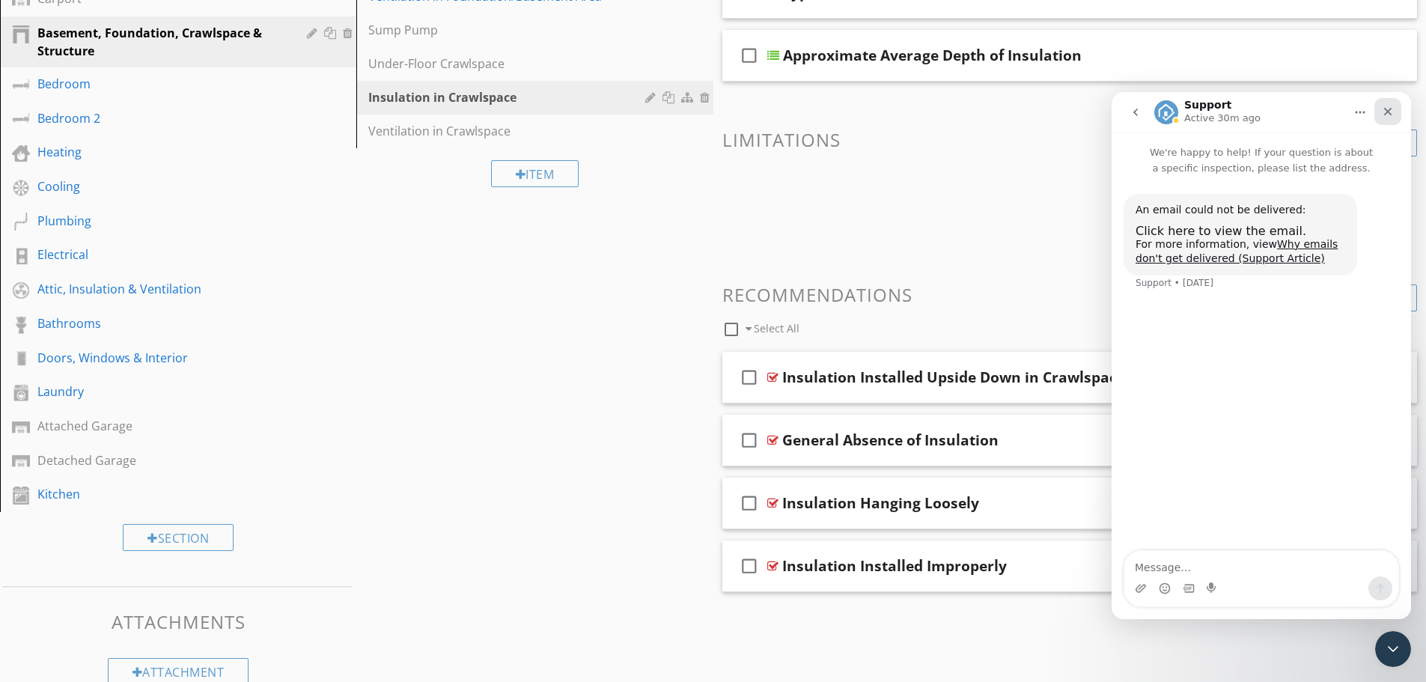
click at [1385, 112] on icon "Close" at bounding box center [1388, 112] width 12 height 12
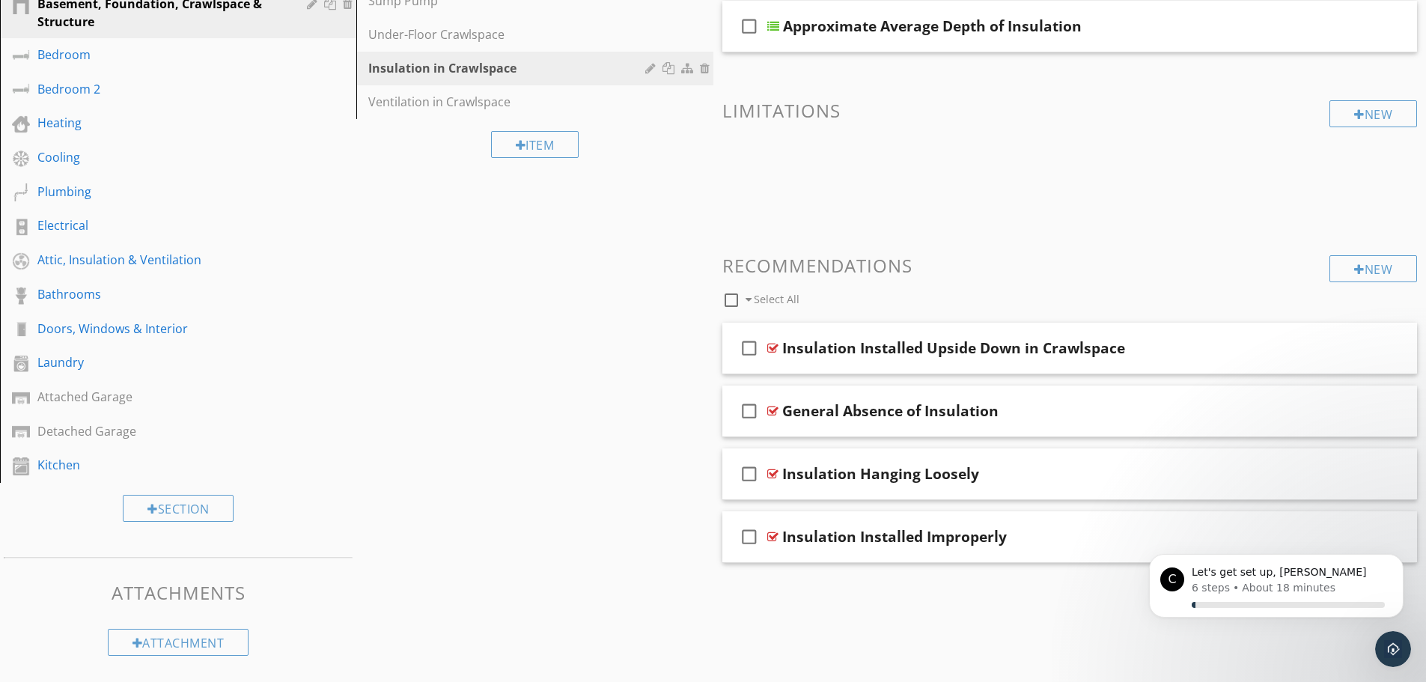
scroll to position [0, 0]
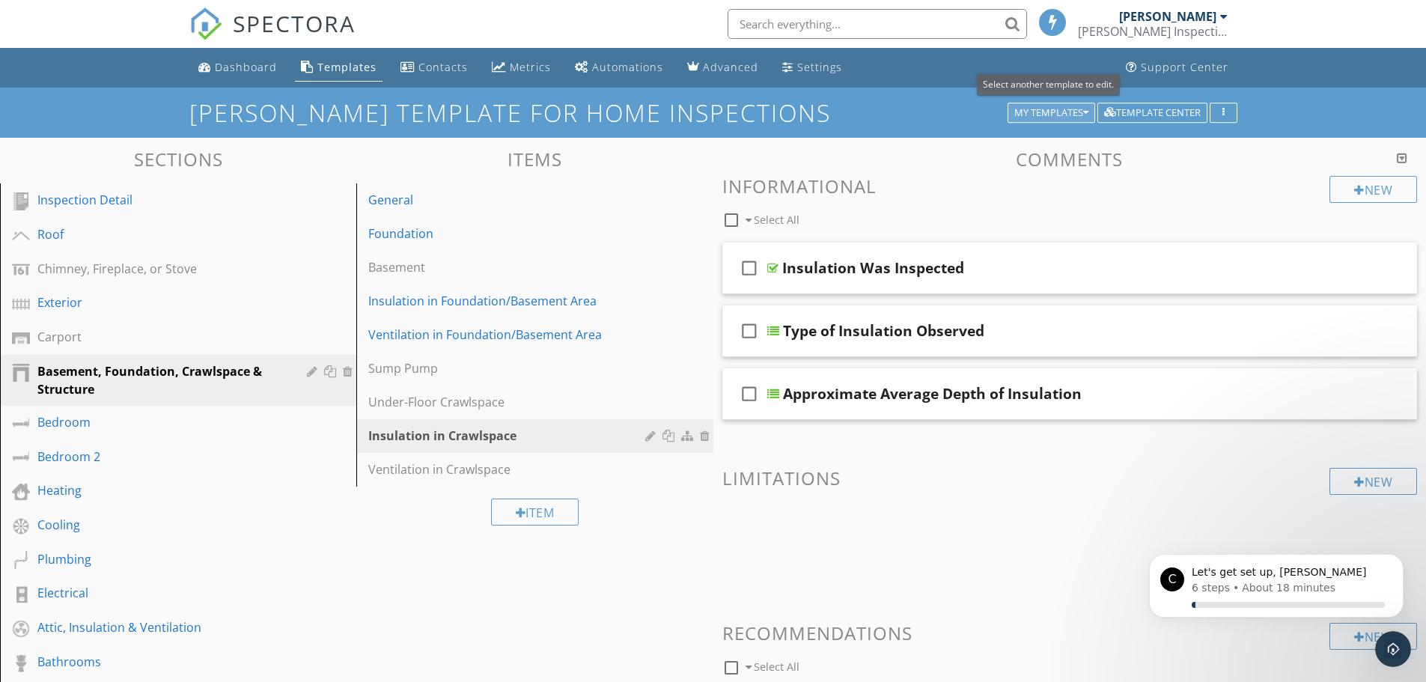
click at [1086, 115] on icon "button" at bounding box center [1085, 113] width 5 height 10
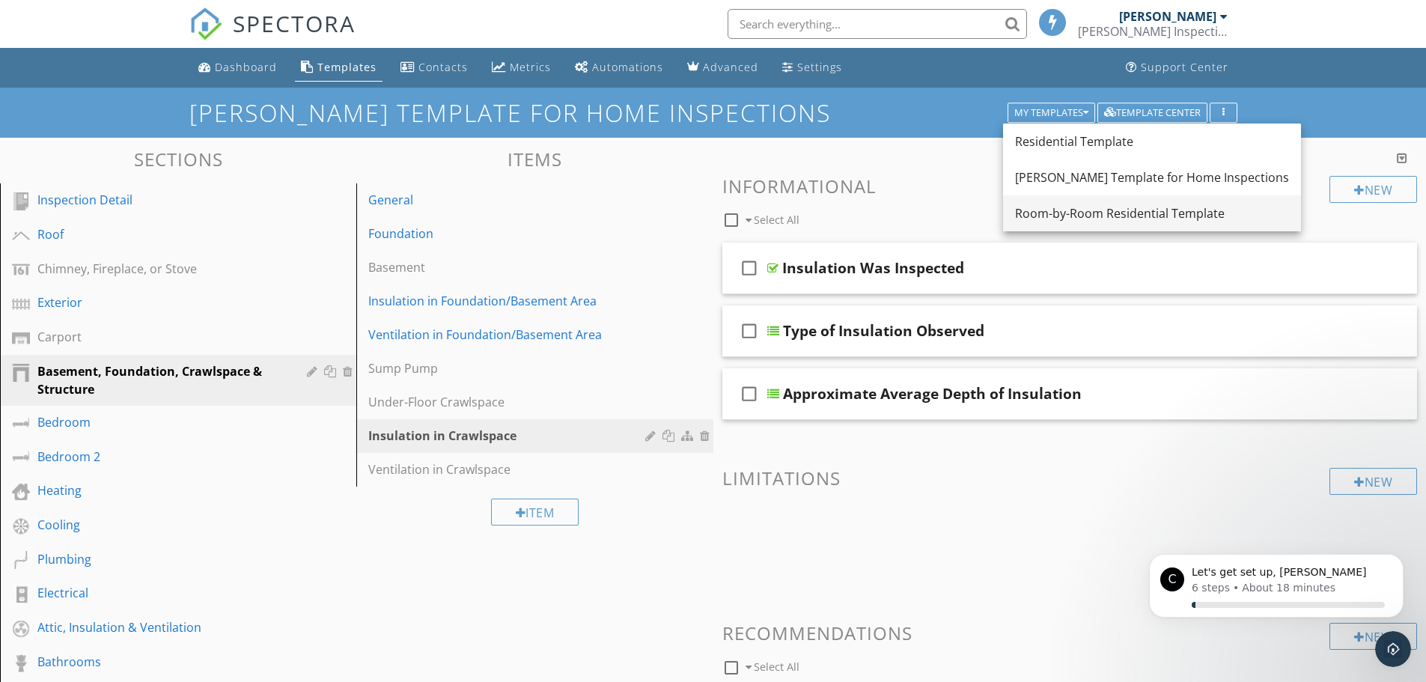
click at [1063, 205] on div "Room-by-Room Residential Template" at bounding box center [1152, 213] width 274 height 18
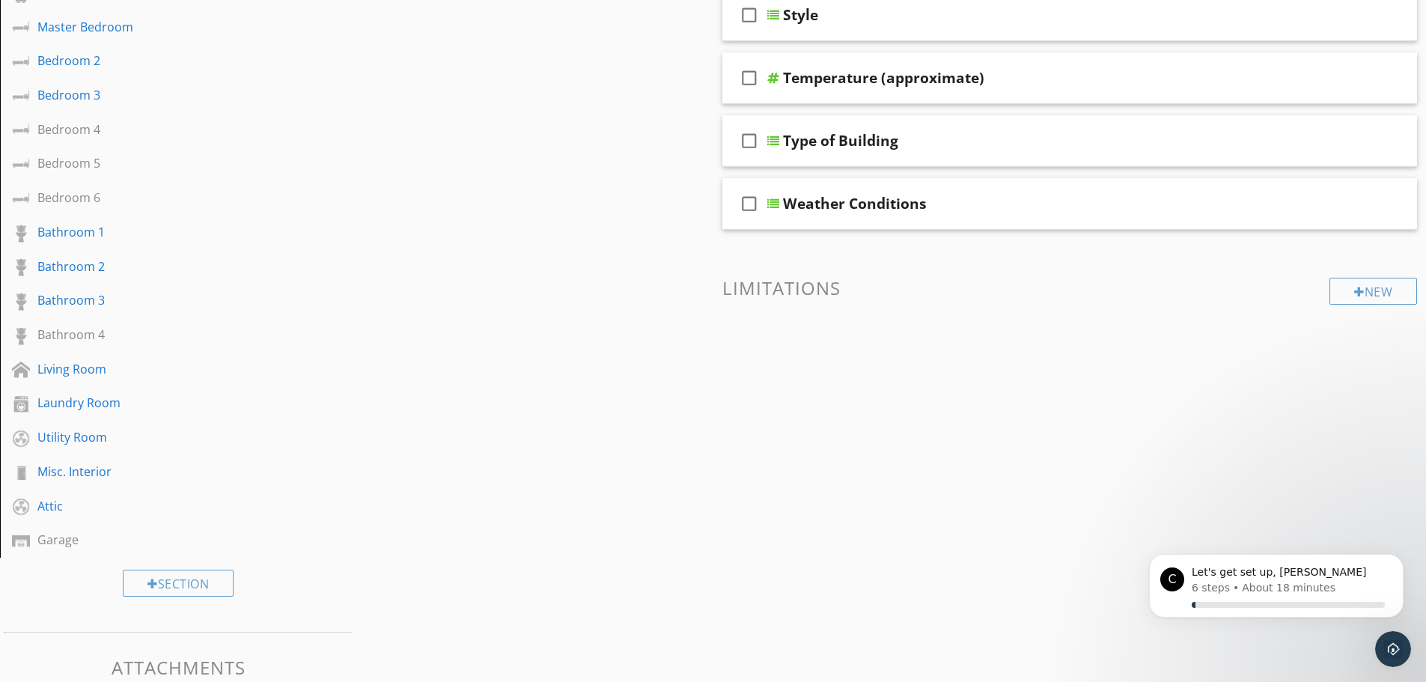
scroll to position [370, 0]
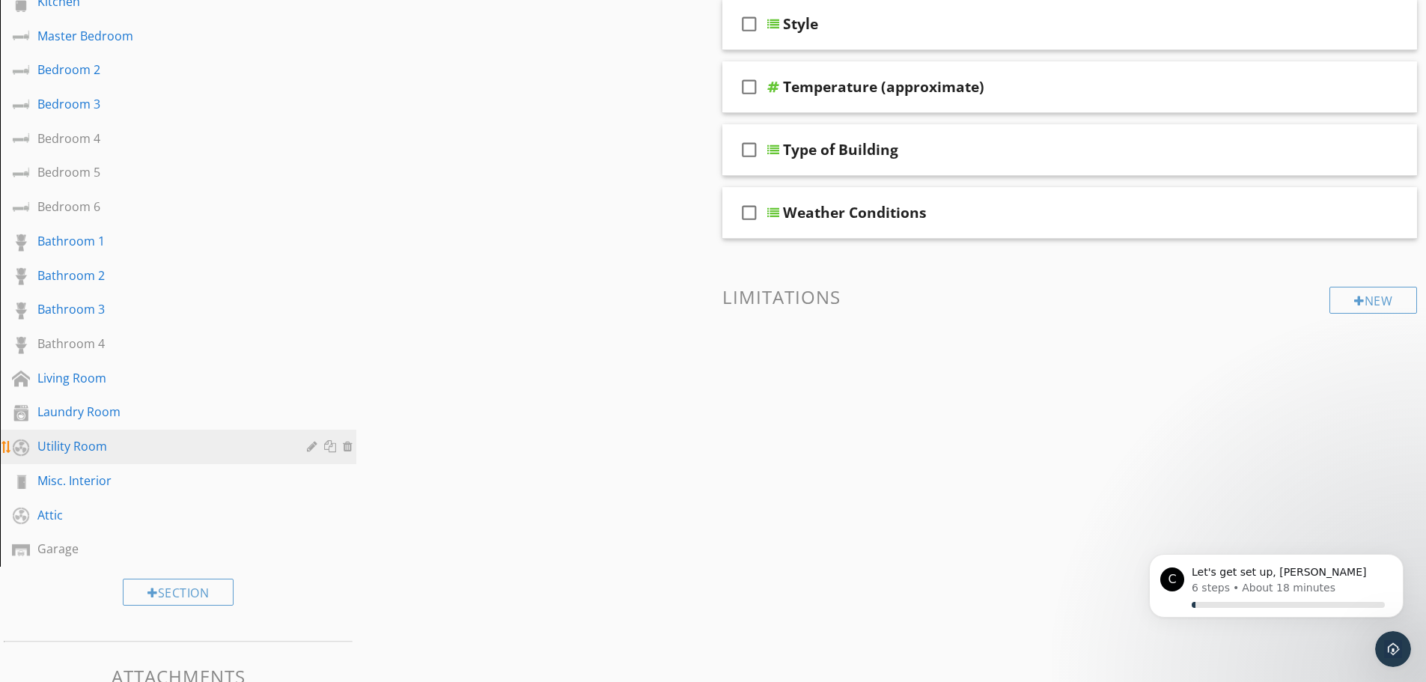
click at [330, 440] on div at bounding box center [332, 446] width 16 height 12
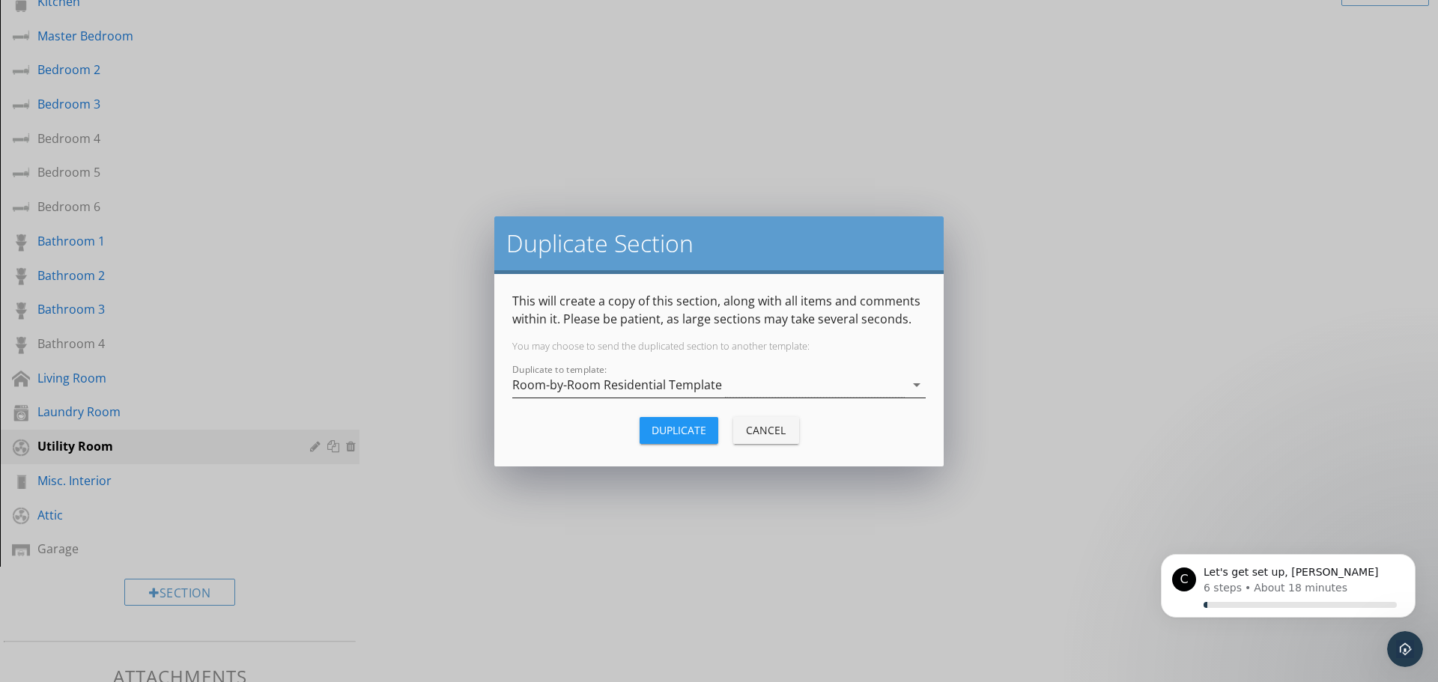
click at [919, 385] on icon "arrow_drop_down" at bounding box center [917, 385] width 18 height 18
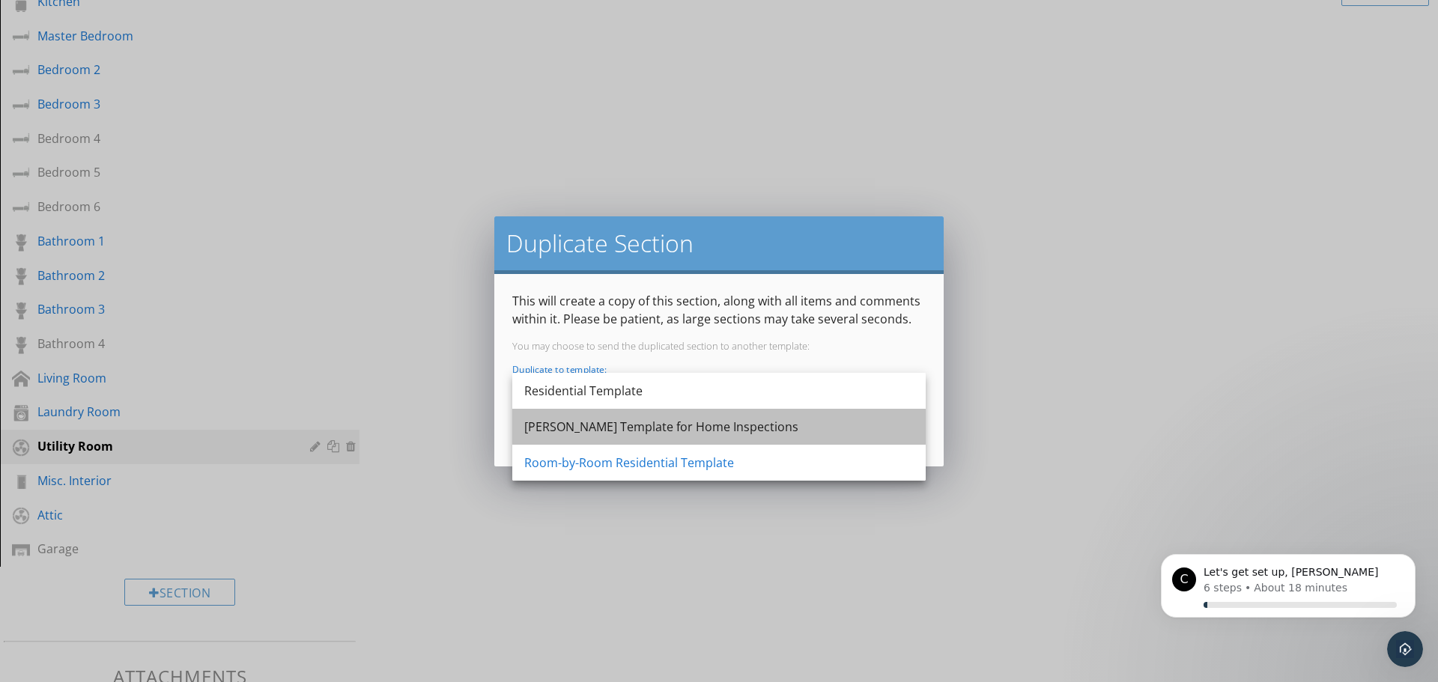
click at [731, 428] on div "[PERSON_NAME] Template for Home Inspections" at bounding box center [718, 427] width 389 height 18
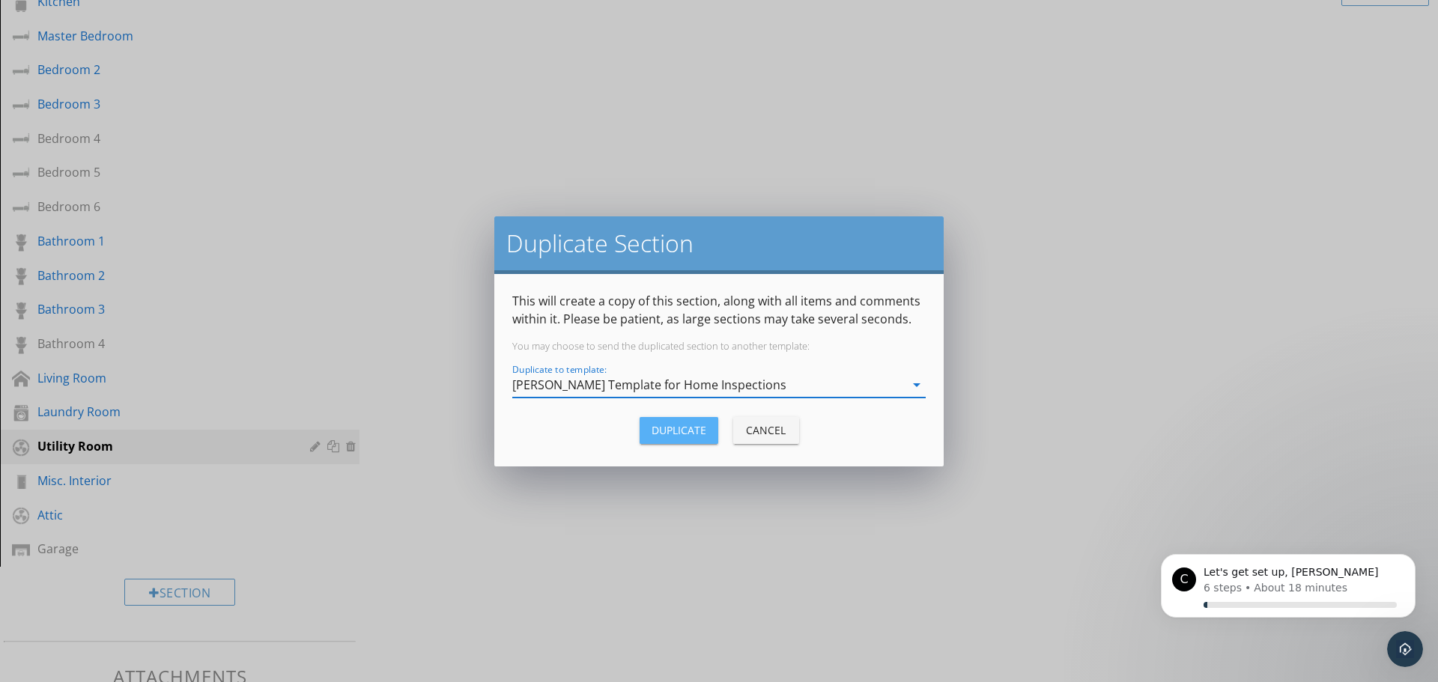
click at [693, 433] on div "Duplicate" at bounding box center [678, 430] width 55 height 16
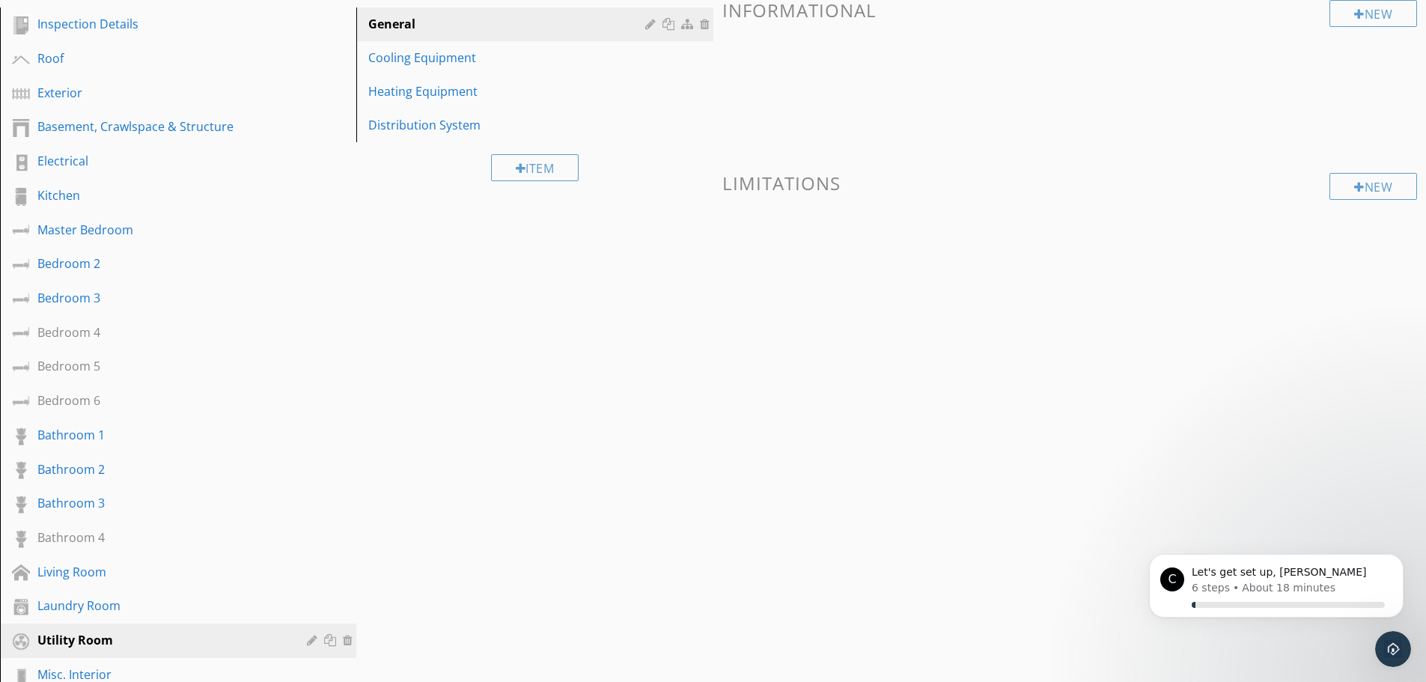
scroll to position [0, 0]
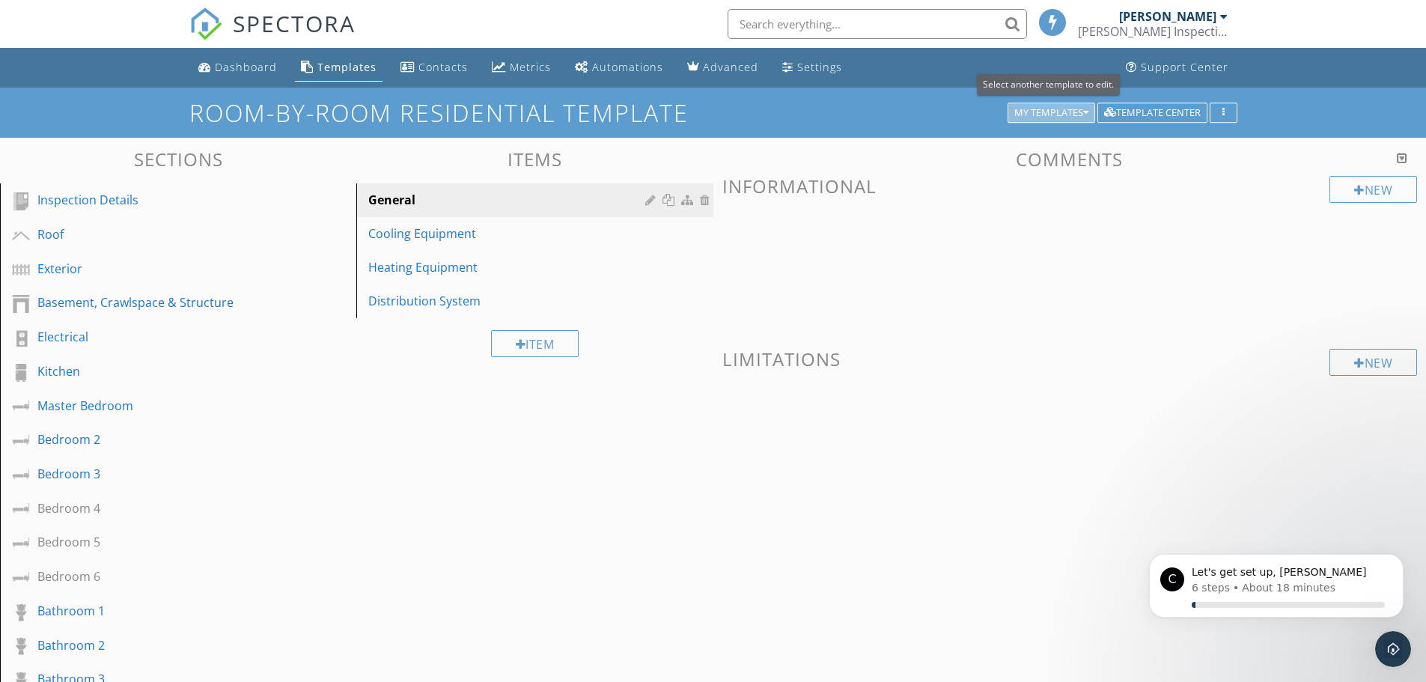
click at [1081, 112] on div "My Templates" at bounding box center [1052, 113] width 74 height 10
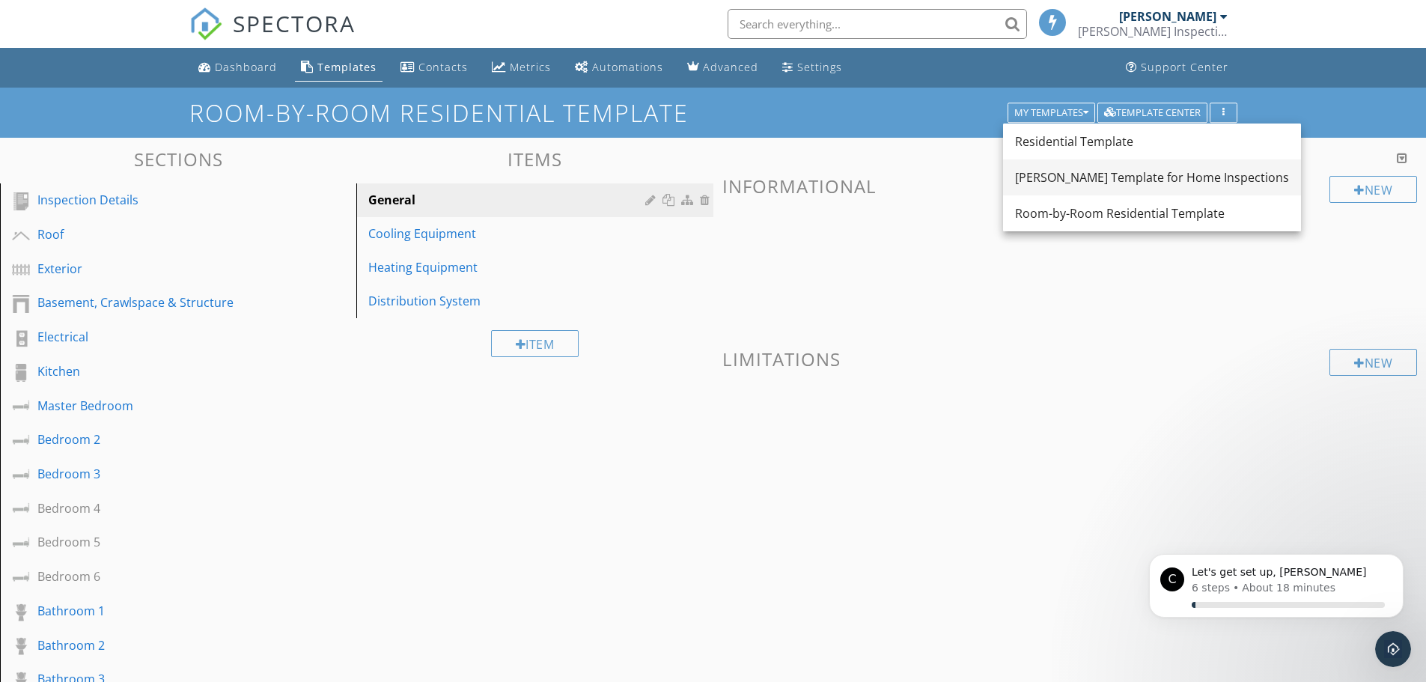
click at [1078, 173] on div "[PERSON_NAME] Template for Home Inspections" at bounding box center [1152, 177] width 274 height 18
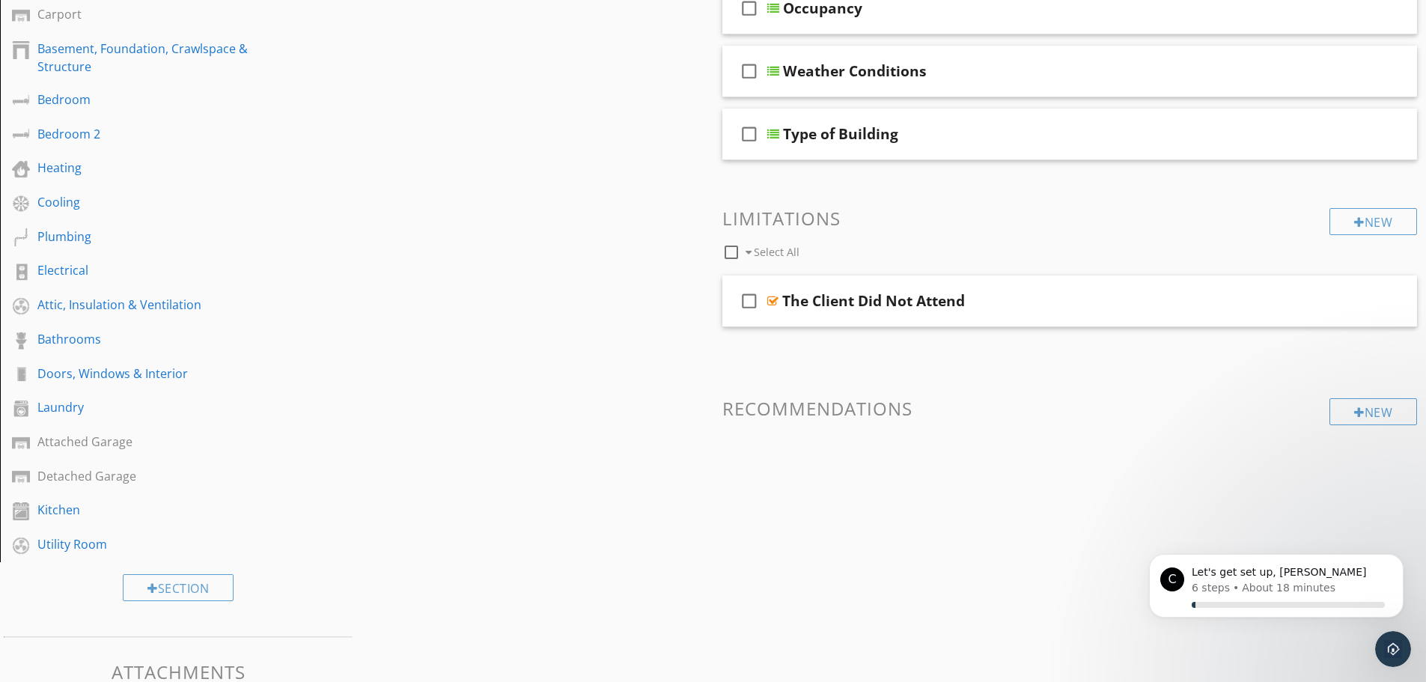
scroll to position [327, 0]
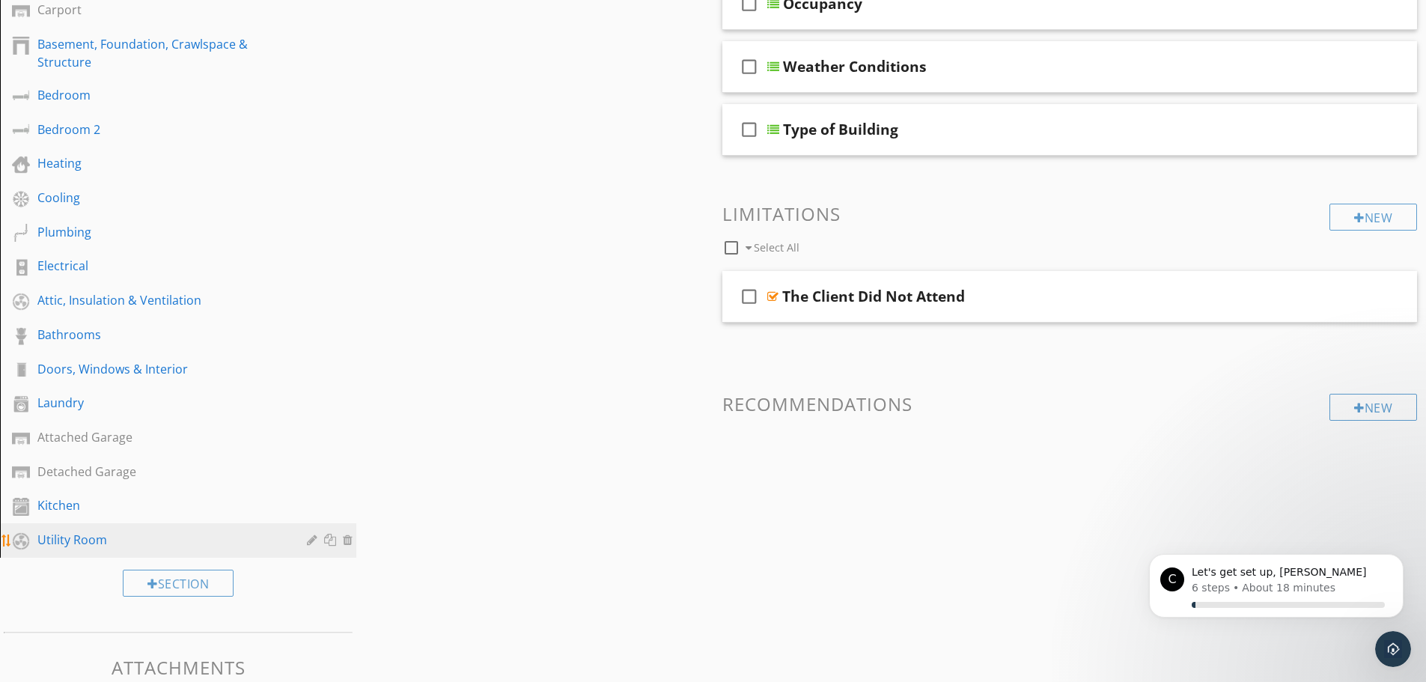
click at [69, 539] on div "Utility Room" at bounding box center [161, 540] width 248 height 18
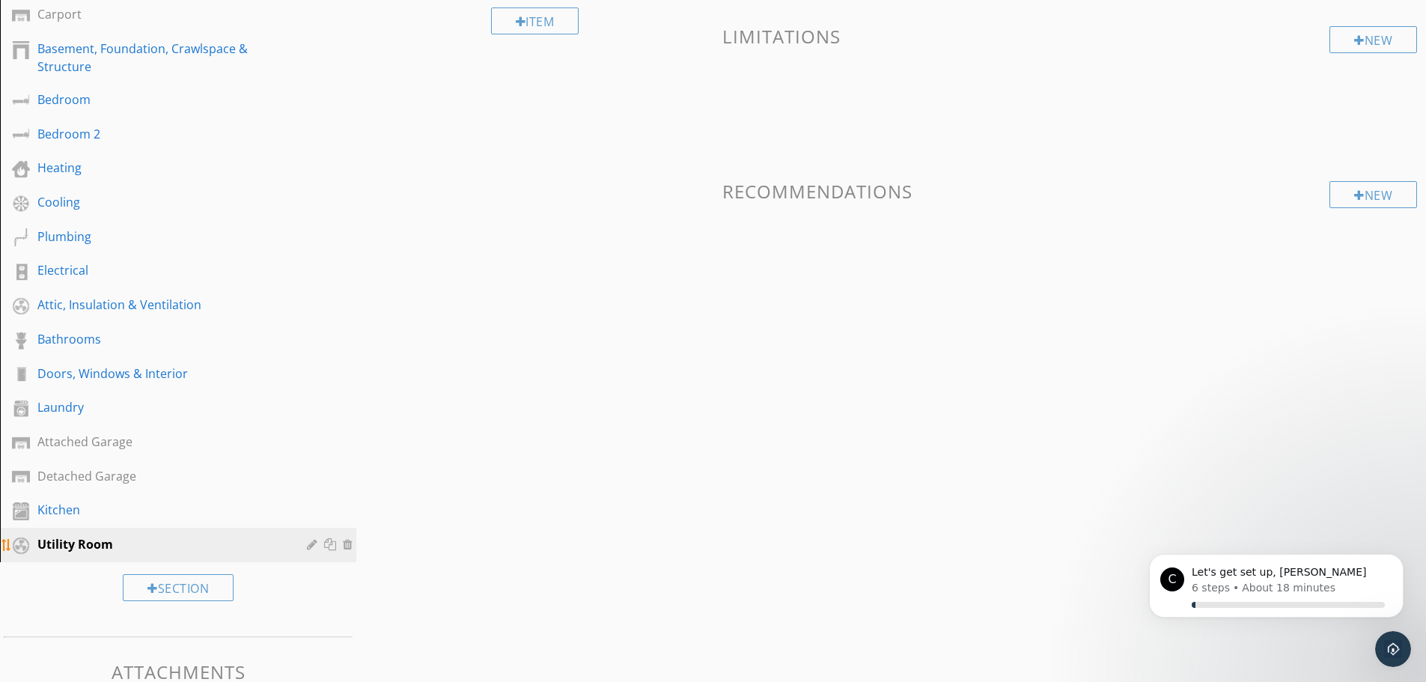
scroll to position [0, 0]
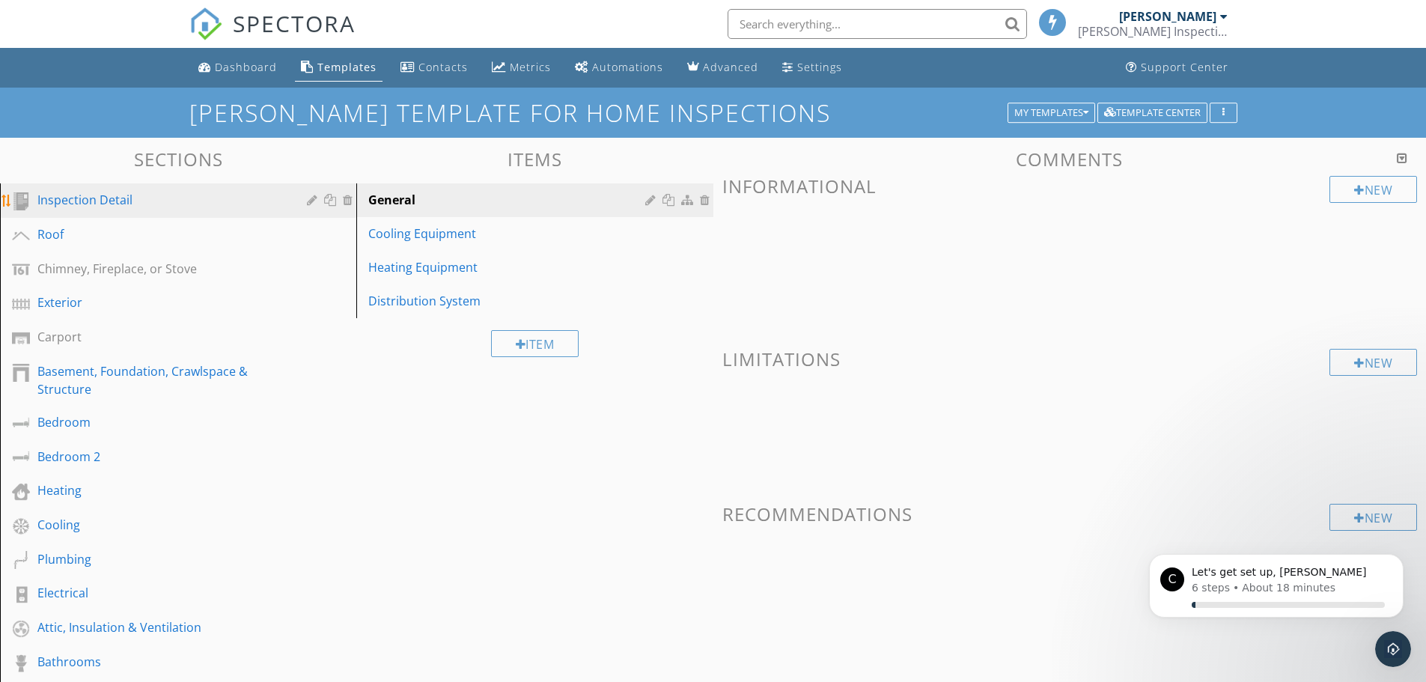
click at [77, 200] on div "Inspection Detail" at bounding box center [161, 200] width 248 height 18
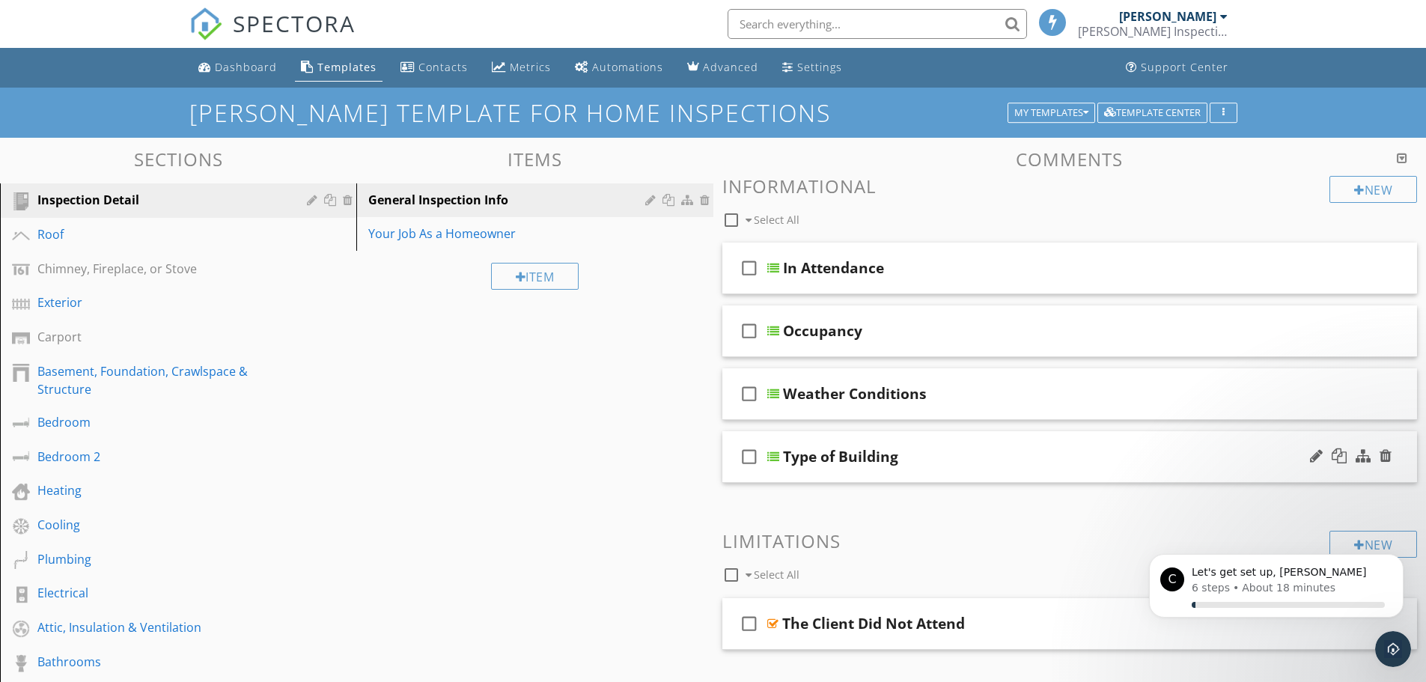
click at [749, 455] on icon "check_box_outline_blank" at bounding box center [750, 457] width 24 height 36
click at [751, 456] on icon "check_box" at bounding box center [750, 457] width 24 height 36
click at [815, 454] on div "Type of Building" at bounding box center [840, 457] width 115 height 18
click at [1320, 458] on div at bounding box center [1316, 456] width 13 height 15
click at [615, 463] on div "Sections Inspection Detail Roof Chimney, Fireplace, or Stove Exterior Carport B…" at bounding box center [713, 603] width 1426 height 931
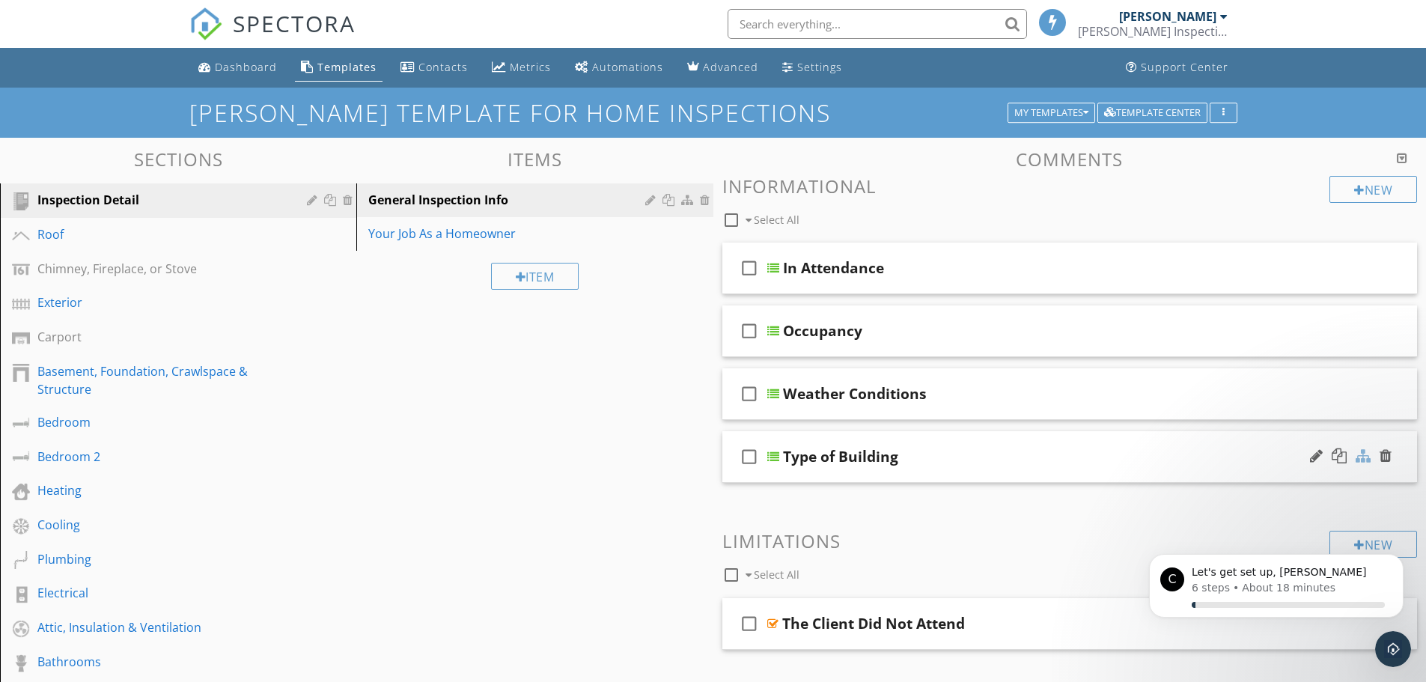
click at [1370, 449] on div at bounding box center [1363, 456] width 15 height 15
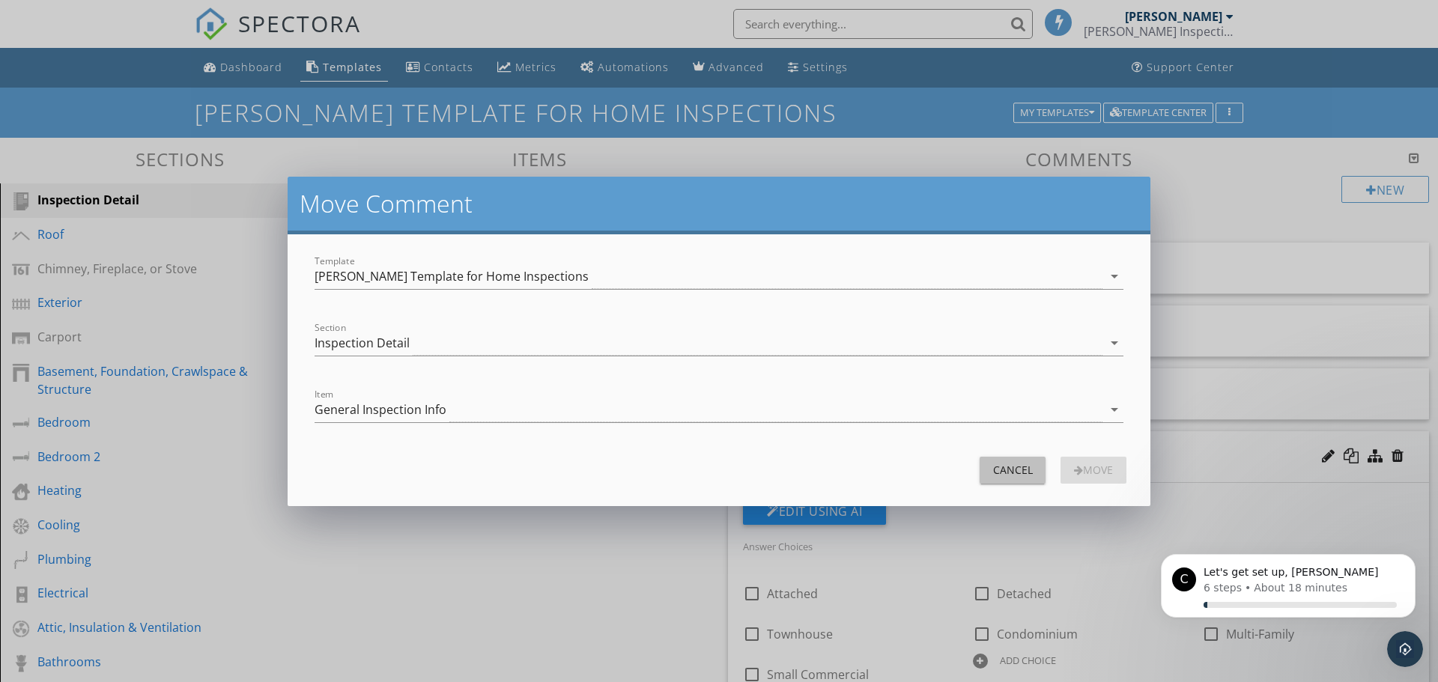
click at [1024, 463] on div "Cancel" at bounding box center [1012, 470] width 42 height 16
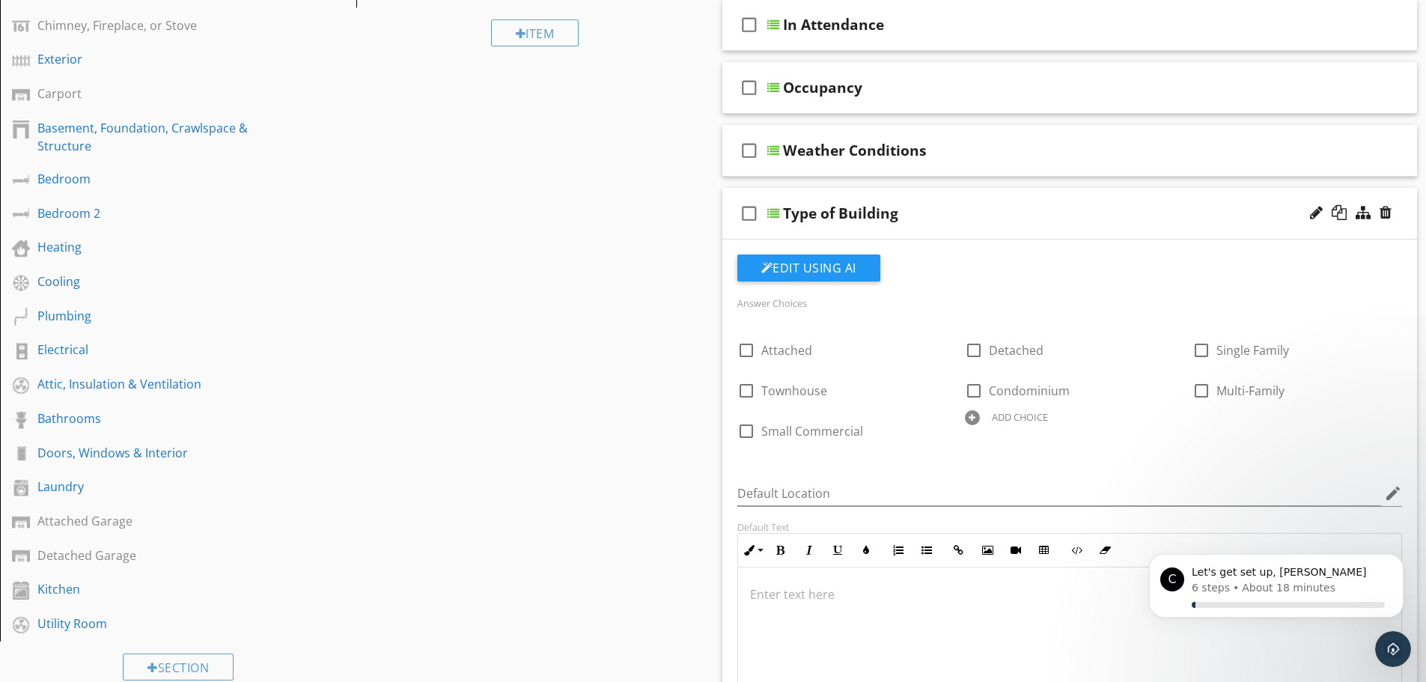
scroll to position [244, 0]
click at [1208, 352] on div at bounding box center [1201, 349] width 25 height 25
checkbox input "true"
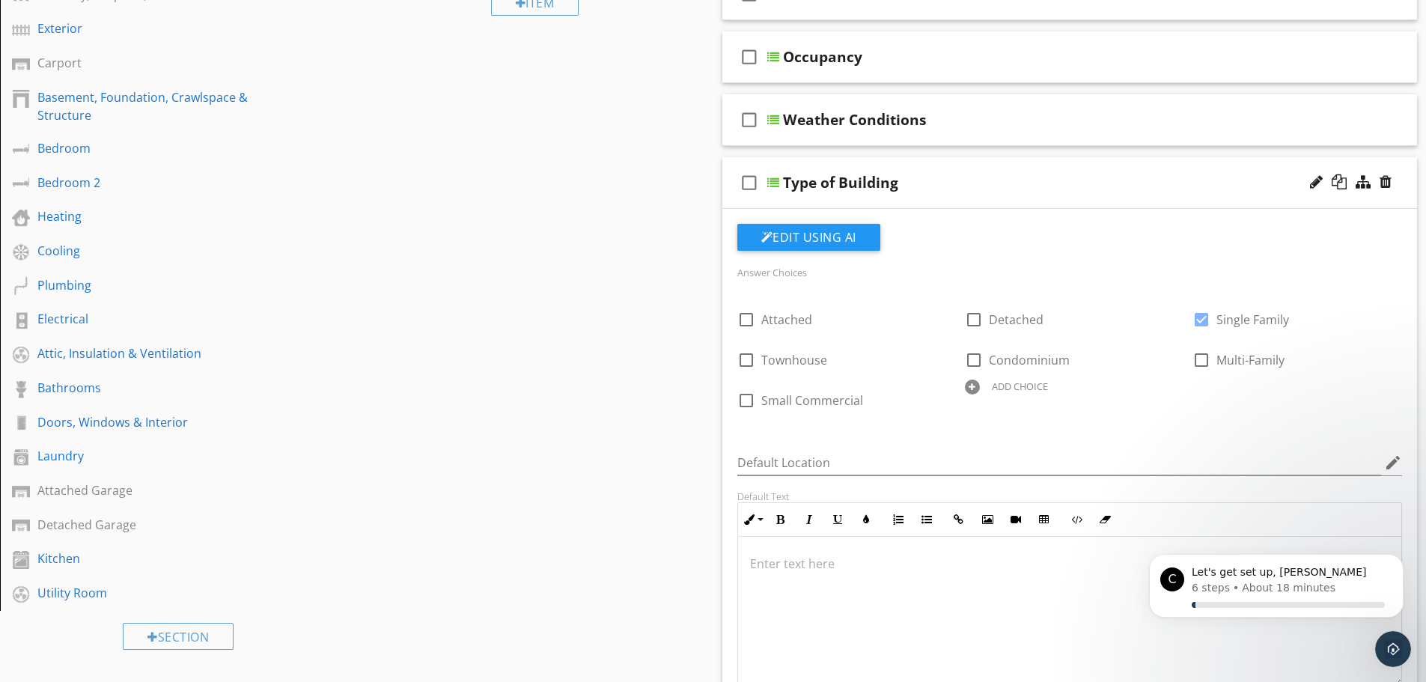
scroll to position [273, 0]
click at [815, 234] on button "Edit Using AI" at bounding box center [809, 238] width 143 height 27
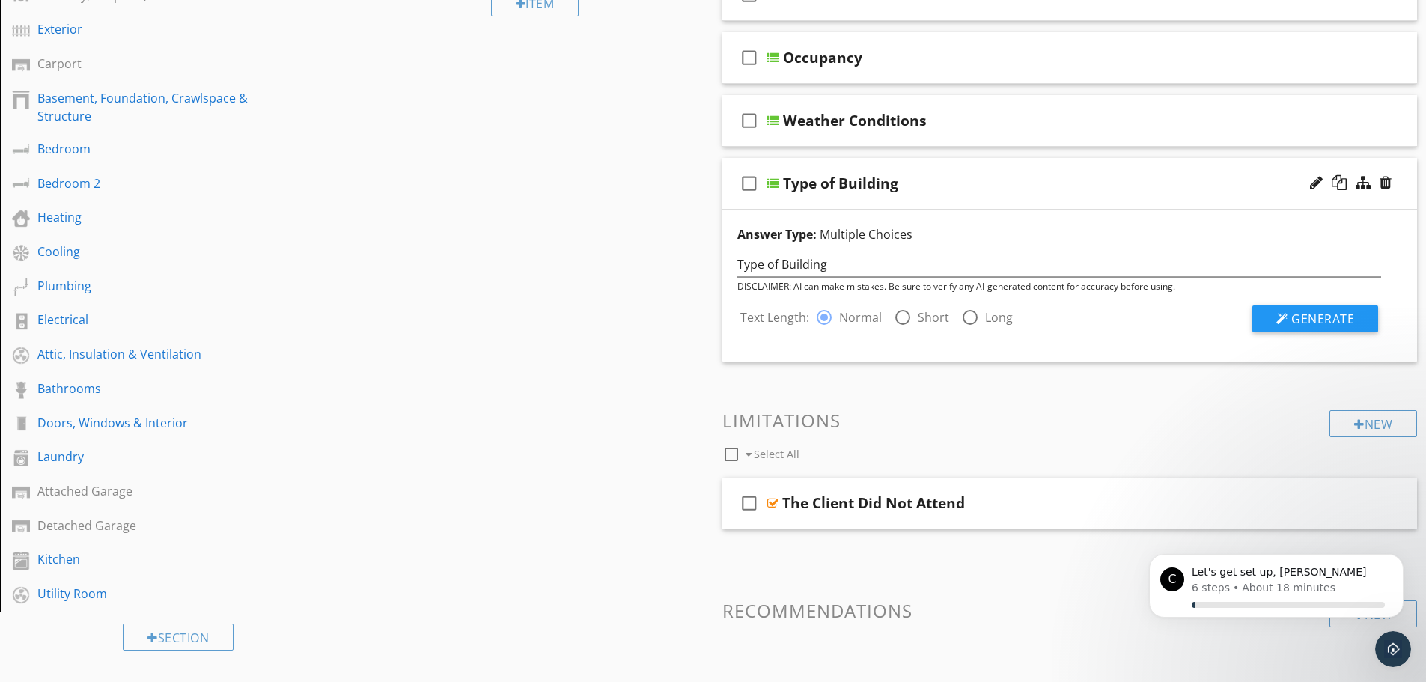
click at [598, 198] on div "Sections Inspection Detail Roof Chimney, Fireplace, or Stove Exterior Carport B…" at bounding box center [713, 329] width 1426 height 931
click at [956, 196] on div "check_box_outline_blank Type of Building" at bounding box center [1071, 184] width 696 height 52
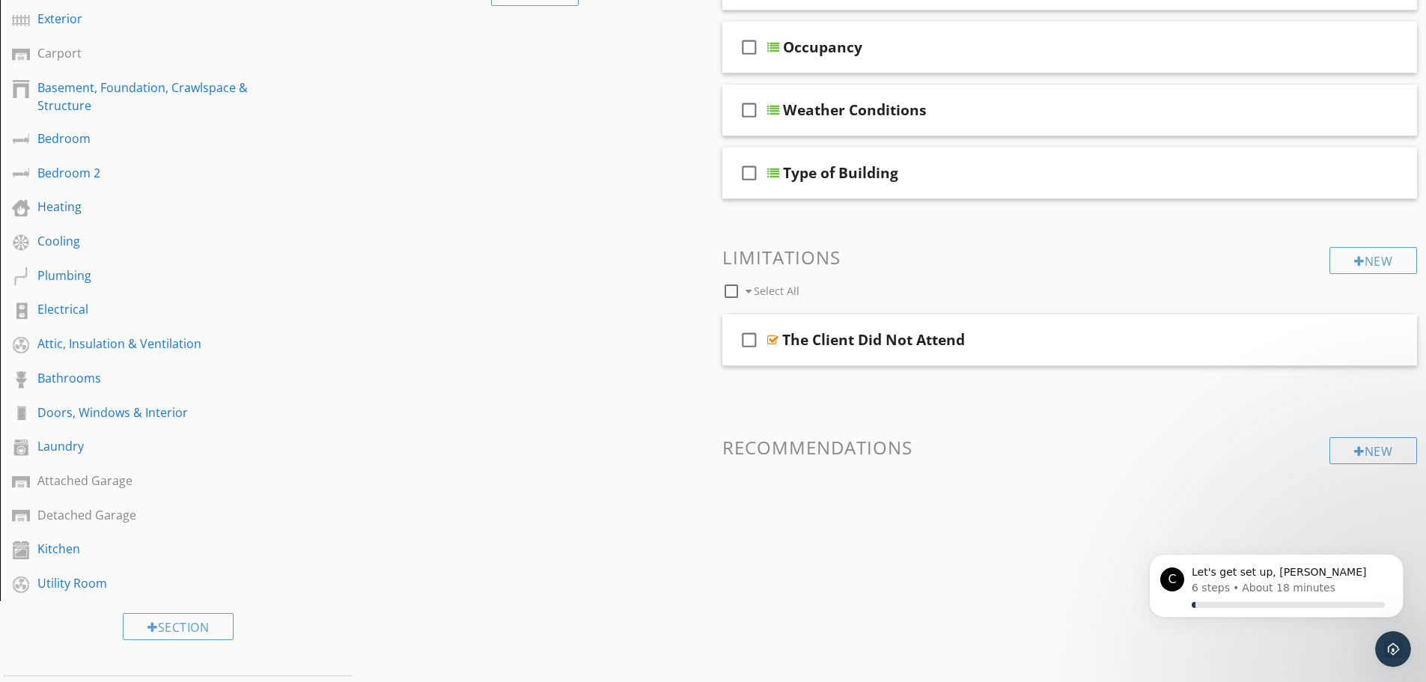
scroll to position [0, 0]
